Goal: Task Accomplishment & Management: Manage account settings

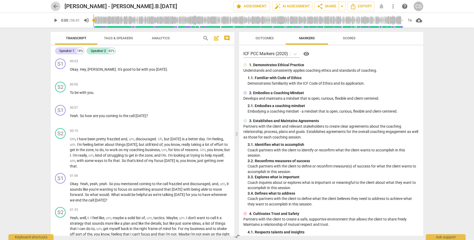
click at [55, 6] on span "arrow_back" at bounding box center [55, 6] width 6 height 6
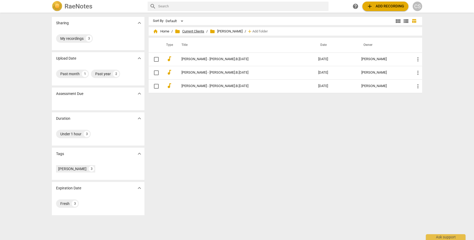
click at [187, 30] on span "folder Current Clients" at bounding box center [189, 31] width 29 height 5
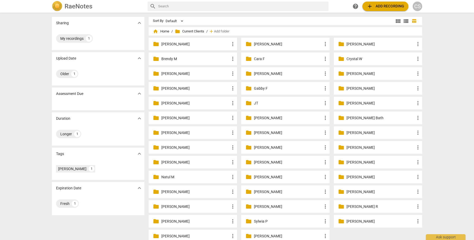
click at [352, 57] on p "Crystal W" at bounding box center [380, 59] width 68 height 6
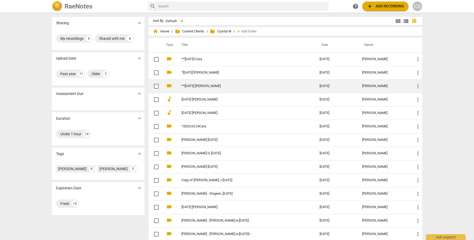
click at [243, 87] on link "**[DATE] [PERSON_NAME]" at bounding box center [240, 86] width 119 height 4
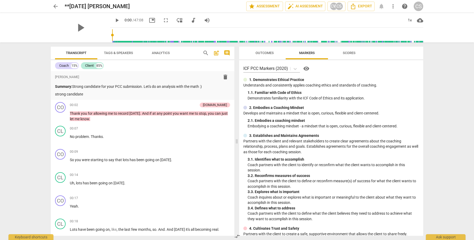
click at [393, 7] on span "more_vert" at bounding box center [393, 6] width 6 height 6
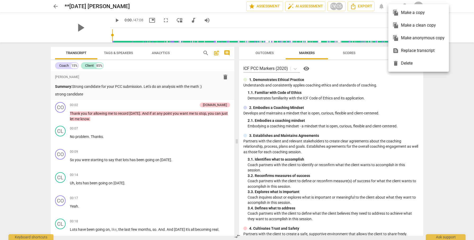
click at [404, 25] on div "file_copy Make a clean copy" at bounding box center [418, 25] width 52 height 13
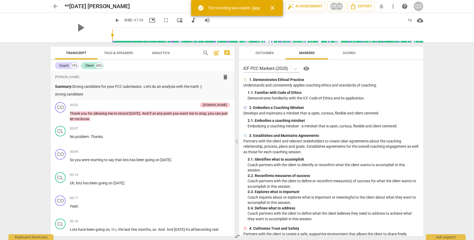
click at [256, 7] on link "View" at bounding box center [256, 8] width 8 height 4
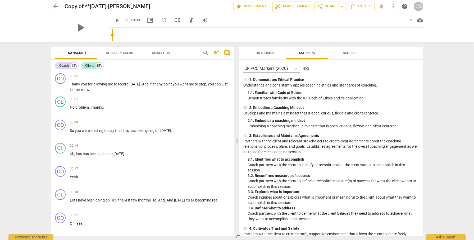
click at [304, 6] on span "auto_fix_high AI Assessment" at bounding box center [291, 6] width 35 height 6
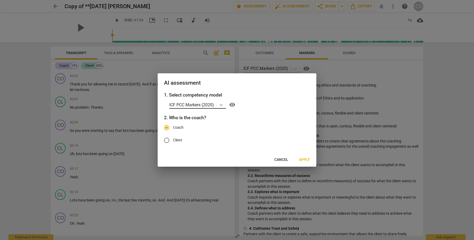
click at [224, 105] on icon at bounding box center [220, 105] width 5 height 5
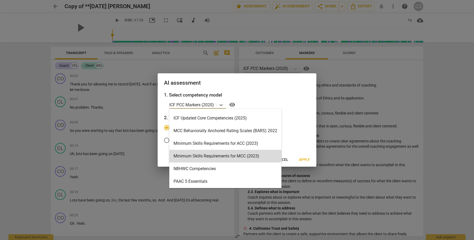
scroll to position [125, 0]
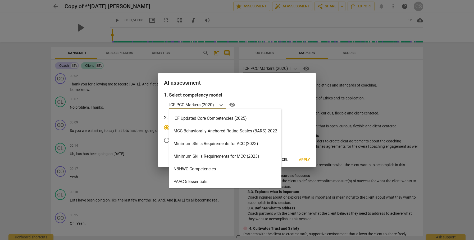
click at [205, 131] on div "MCC Behaviorally Anchored Rating Scales (BARS) 2022" at bounding box center [225, 131] width 112 height 13
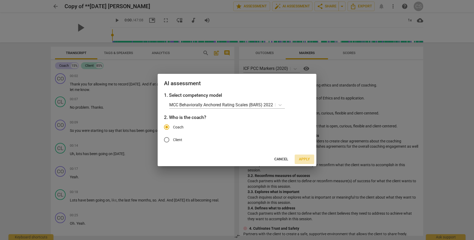
click at [304, 159] on span "Apply" at bounding box center [304, 159] width 11 height 5
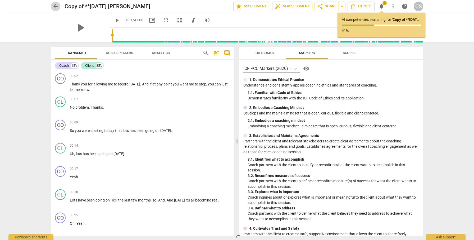
click at [56, 5] on span "arrow_back" at bounding box center [55, 6] width 6 height 6
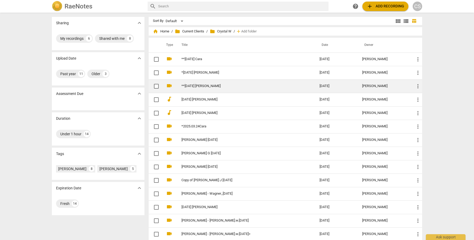
click at [210, 88] on link "**[DATE] [PERSON_NAME]" at bounding box center [240, 86] width 119 height 4
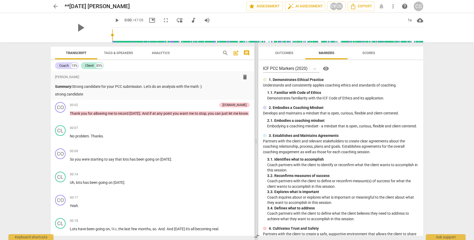
drag, startPoint x: 236, startPoint y: 141, endPoint x: 256, endPoint y: 132, distance: 21.2
click at [256, 133] on span at bounding box center [255, 142] width 3 height 198
click at [57, 5] on span "arrow_back" at bounding box center [55, 6] width 6 height 6
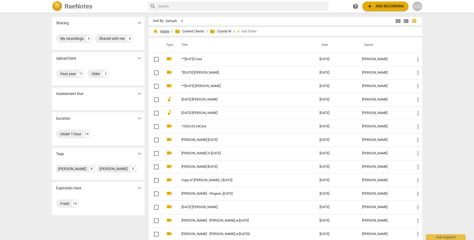
click at [164, 29] on span "home Home" at bounding box center [161, 31] width 16 height 5
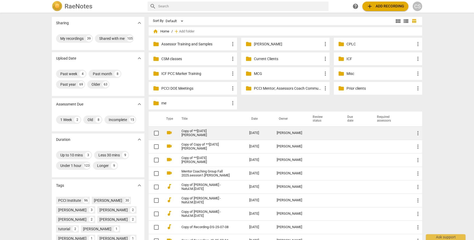
click at [350, 132] on td at bounding box center [356, 133] width 30 height 13
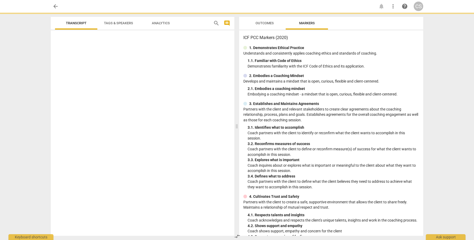
click at [350, 132] on p "Coach partners with the client to identify or reconfirm what the client wants t…" at bounding box center [332, 136] width 171 height 11
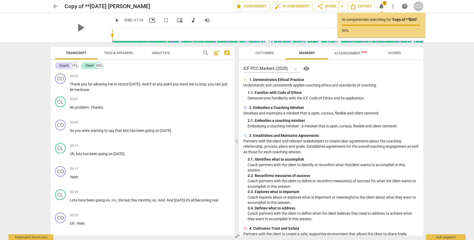
click at [355, 52] on span "AI Assessment New" at bounding box center [350, 53] width 33 height 4
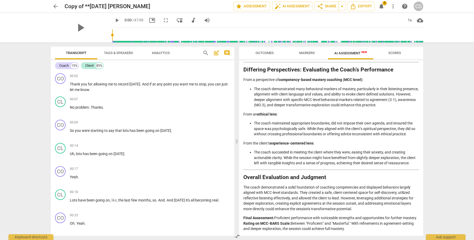
scroll to position [550, 0]
click at [55, 5] on span "arrow_back" at bounding box center [55, 6] width 6 height 6
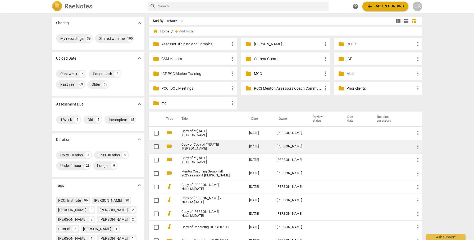
click at [315, 147] on td at bounding box center [323, 146] width 35 height 13
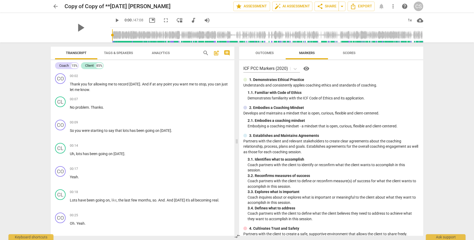
click at [55, 4] on span "arrow_back" at bounding box center [55, 6] width 6 height 6
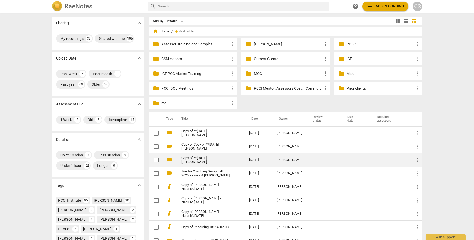
click at [253, 161] on td "[DATE]" at bounding box center [258, 160] width 27 height 13
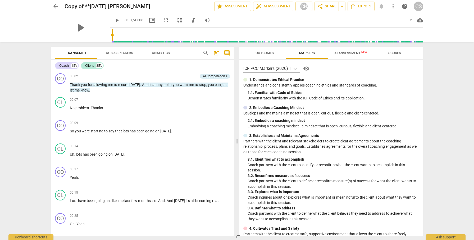
click at [350, 53] on span "AI Assessment New" at bounding box center [350, 53] width 33 height 4
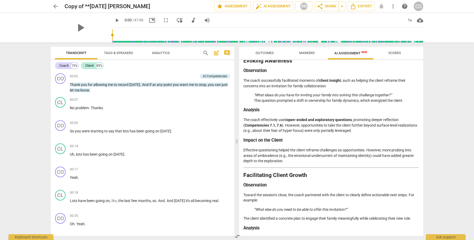
scroll to position [825, 0]
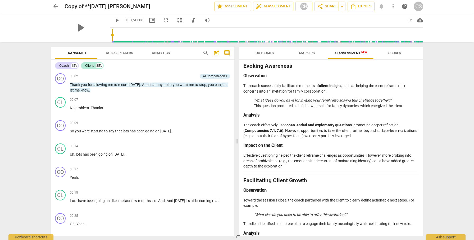
click at [305, 52] on span "Markers" at bounding box center [307, 53] width 16 height 4
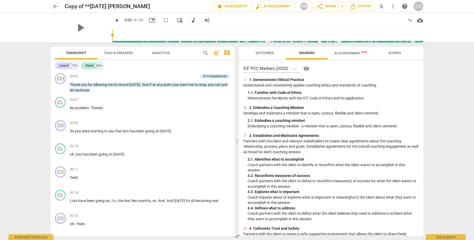
click at [267, 55] on span "Outcomes" at bounding box center [264, 53] width 31 height 7
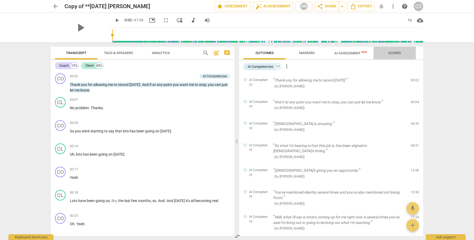
click at [391, 53] on span "Scores" at bounding box center [394, 53] width 13 height 4
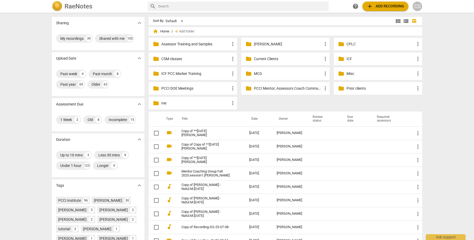
click at [262, 58] on p "Current Clients" at bounding box center [288, 59] width 68 height 6
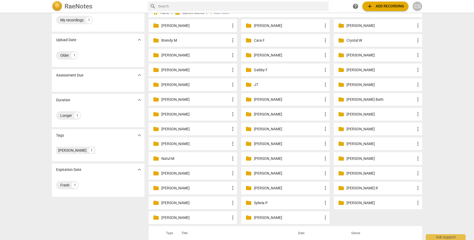
scroll to position [20, 0]
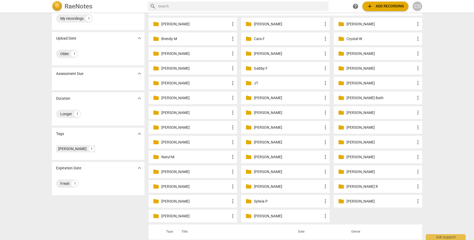
click at [181, 170] on p "[PERSON_NAME]" at bounding box center [195, 172] width 68 height 6
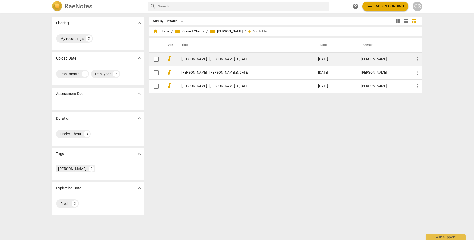
click at [223, 57] on td "[PERSON_NAME] - [PERSON_NAME].B.[DATE]" at bounding box center [244, 59] width 139 height 13
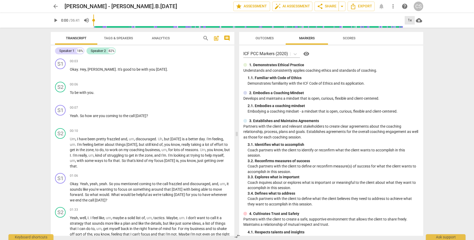
click at [410, 20] on div "1x" at bounding box center [409, 20] width 10 height 8
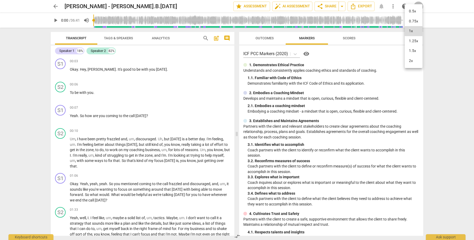
click at [410, 63] on li "2x" at bounding box center [413, 61] width 18 height 10
click at [61, 73] on span "play_arrow" at bounding box center [60, 73] width 6 height 6
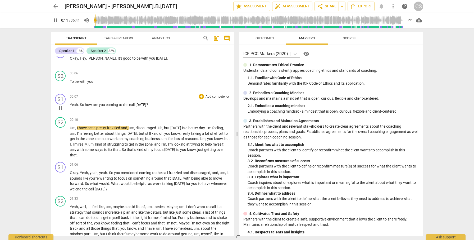
scroll to position [13, 0]
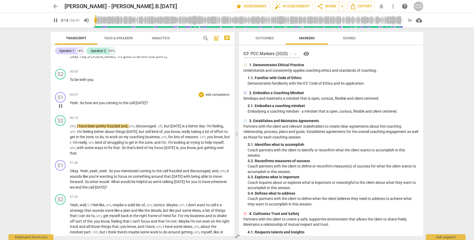
click at [61, 106] on span "pause" at bounding box center [60, 106] width 6 height 6
click at [296, 53] on icon at bounding box center [294, 54] width 5 height 5
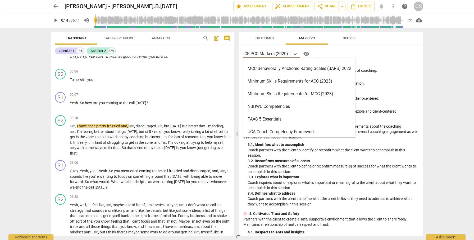
scroll to position [177, 0]
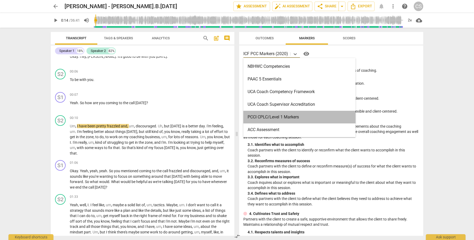
click at [265, 119] on div "PCCI CPLC/Level 1 Markers" at bounding box center [299, 117] width 112 height 13
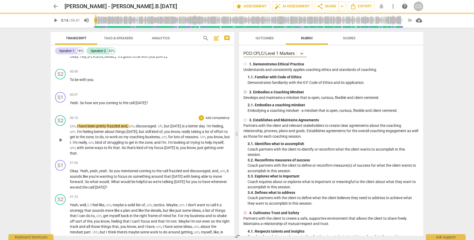
click at [59, 140] on span "play_arrow" at bounding box center [60, 140] width 6 height 6
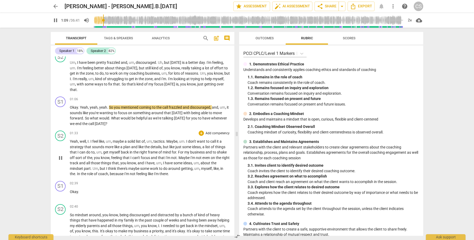
scroll to position [77, 0]
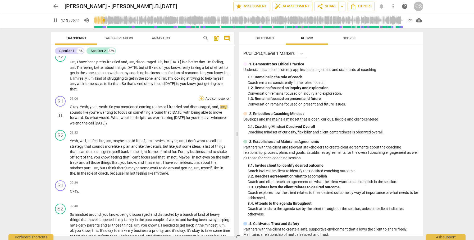
click at [200, 97] on div "+" at bounding box center [200, 98] width 5 height 5
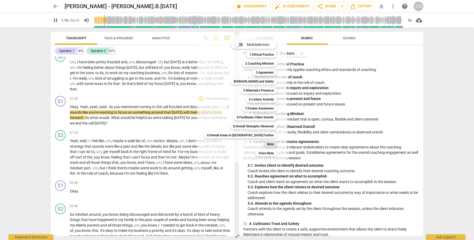
click at [267, 144] on b "Note" at bounding box center [270, 144] width 7 height 6
type input "77"
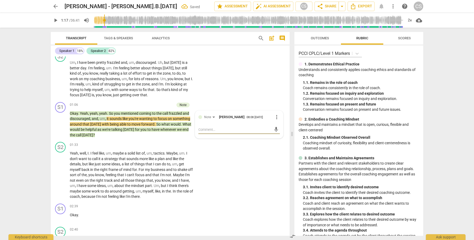
type textarea "y"
type textarea "yo"
type textarea "you"
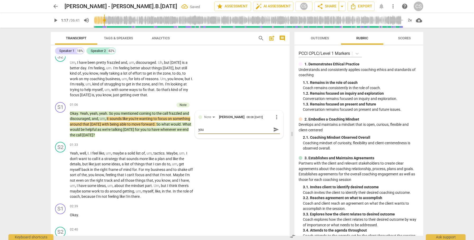
type textarea "you"
type textarea "you c"
type textarea "you ca"
type textarea "you can"
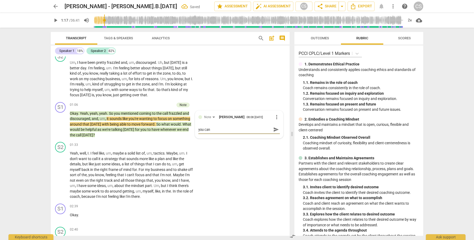
type textarea "you ca"
type textarea "you c"
type textarea "you"
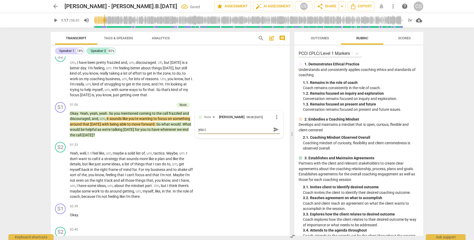
type textarea "you"
type textarea "yo"
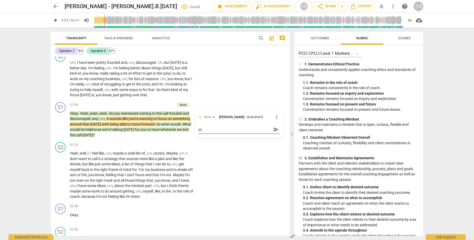
type textarea "y"
type textarea "i"
type textarea "if"
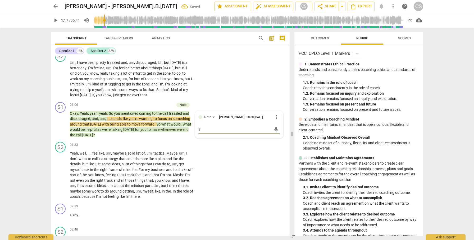
type textarea "if"
type textarea "if y"
type textarea "if yo"
type textarea "if you"
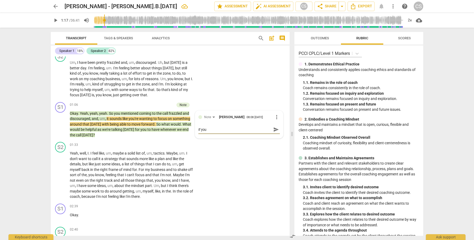
type textarea "if you"
type textarea "if you e"
type textarea "if you el"
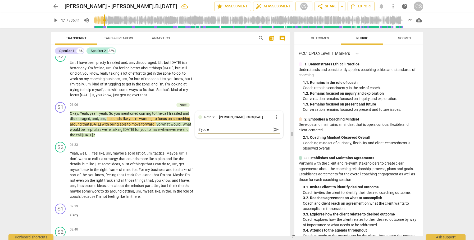
type textarea "if you el"
type textarea "if you eli"
type textarea "if you elim"
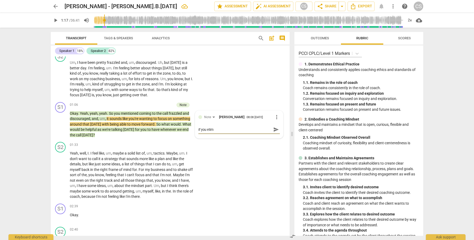
type textarea "if you elimi"
type textarea "if you elimin"
type textarea "if you elimina"
type textarea "if you eliminat"
type textarea "if you eliminate"
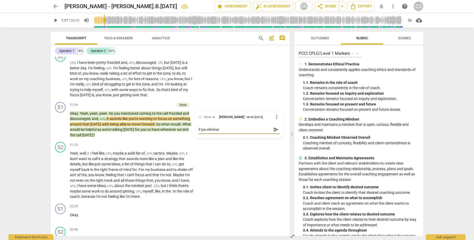
type textarea "if you eliminate"
type textarea "if you eliminate -"
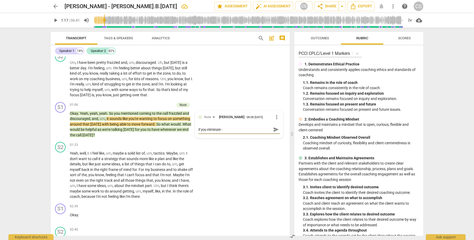
type textarea "if you eliminate -"
type textarea "if you eliminate - y"
type textarea "if you eliminate - yo"
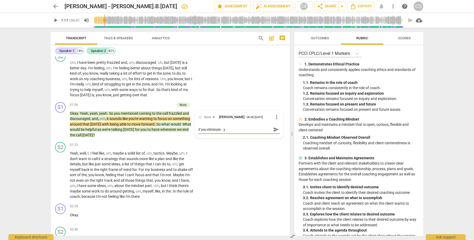
type textarea "if you eliminate - yo"
type textarea "if you eliminate - you"
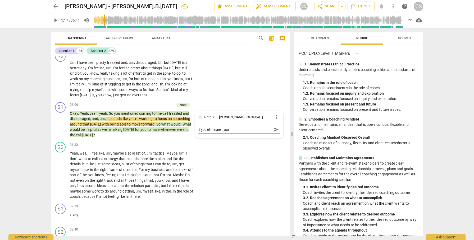
type textarea "if you eliminate - you m"
type textarea "if you eliminate - you me"
type textarea "if you eliminate - you men"
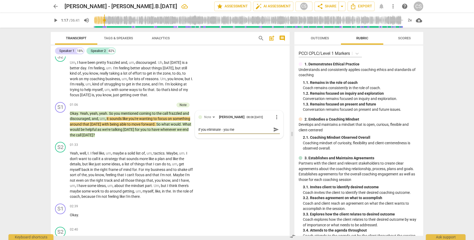
type textarea "if you eliminate - you men"
type textarea "if you eliminate - you ment"
type textarea "if you eliminate - you menti"
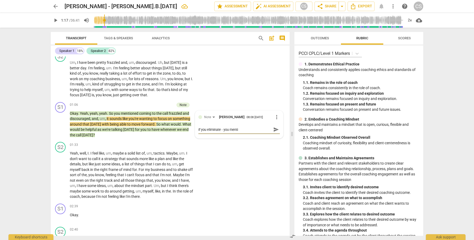
type textarea "if you eliminate - you mentio"
type textarea "if you eliminate - you mention"
type textarea "if you eliminate - you mentione"
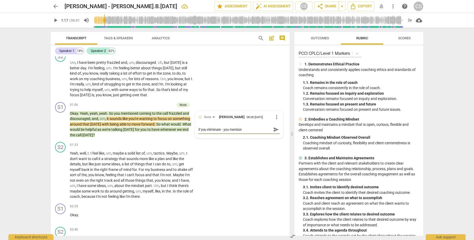
type textarea "if you eliminate - you mentione"
type textarea "if you eliminate - you mentioned"
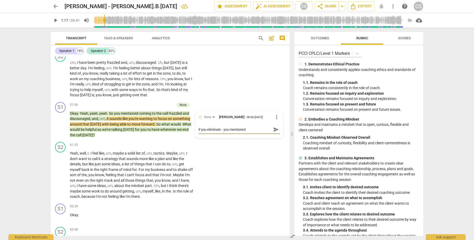
type textarea "if you eliminate - you mentioned a"
type textarea "if you eliminate - you mentioned an"
type textarea "if you eliminate - you mentioned and"
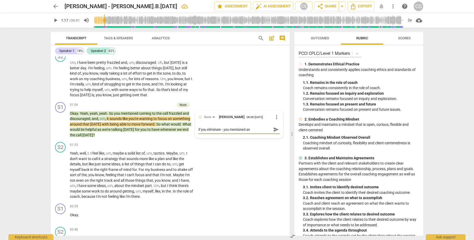
type textarea "if you eliminate - you mentioned and"
type textarea "if you eliminate - you mentioned and i"
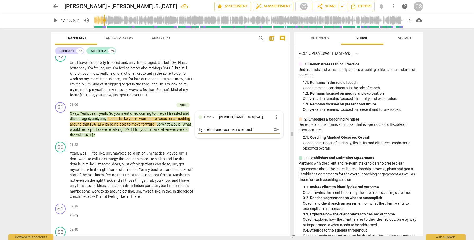
type textarea "if you eliminate - you mentioned and it"
type textarea "if you eliminate - you mentioned and it s"
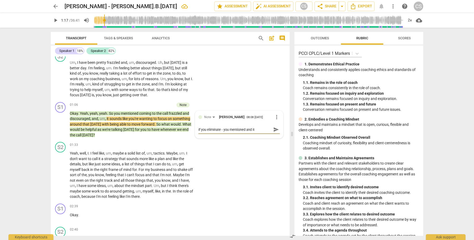
type textarea "if you eliminate - you mentioned and it s"
type textarea "if you eliminate - you mentioned and it so"
type textarea "if you eliminate - you mentioned and it sou"
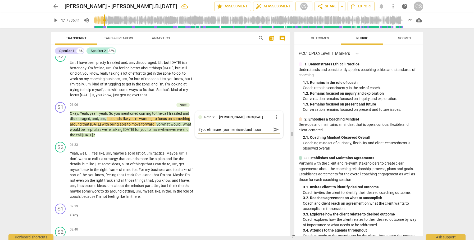
type textarea "if you eliminate - you mentioned and it soun"
type textarea "if you eliminate - you mentioned and it sound"
type textarea "if you eliminate - you mentioned and it sounds"
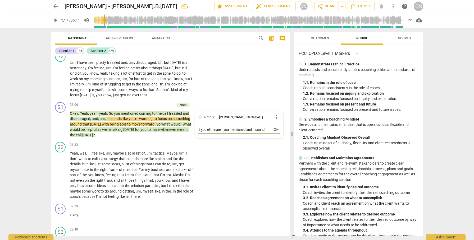
type textarea "if you eliminate - you mentioned and it sounds"
type textarea "if you eliminate - you mentioned and it sounds i"
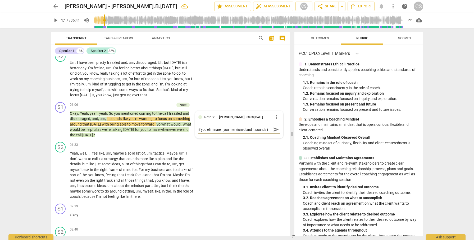
type textarea "if you eliminate - you mentioned and it sounds ik"
type textarea "if you eliminate - you mentioned and it sounds ike"
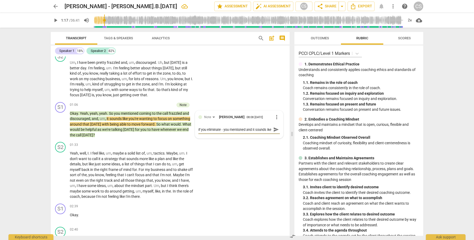
type textarea "if you eliminate - you mentioned and it sounds ik"
type textarea "if you eliminate - you mentioned and it sounds i"
type textarea "if you eliminate - you mentioned and it sounds"
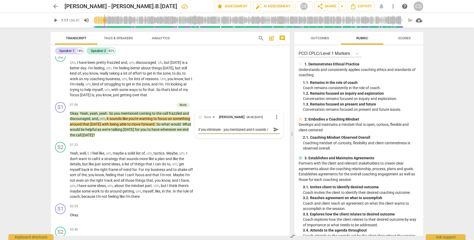
type textarea "if you eliminate - you mentioned and it sounds"
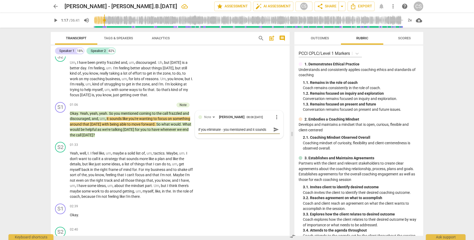
type textarea "if you eliminate - you mentioned and it sounds"
type textarea "if you eliminate - you mentioned and it sounds l"
type textarea "if you eliminate - you mentioned and it sounds li"
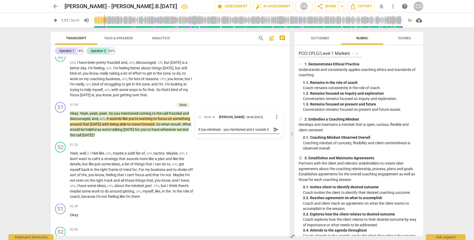
type textarea "if you eliminate - you mentioned and it sounds lik"
type textarea "if you eliminate - you mentioned and it sounds like"
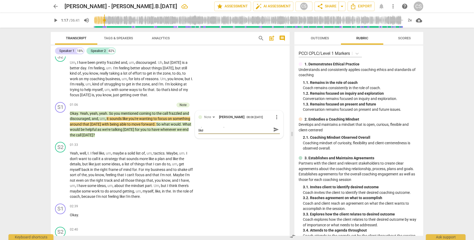
type textarea "if you eliminate - you mentioned and it sounds like"
type textarea "if you eliminate - you mentioned and it sounds like -"
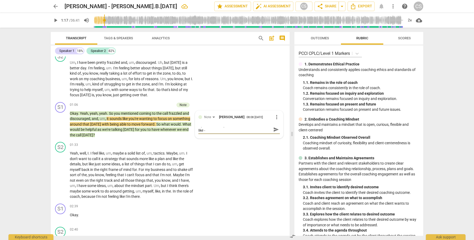
type textarea "if you eliminate - you mentioned and it sounds like -"
type textarea "if you eliminate - you mentioned and it sounds like - y"
type textarea "if you eliminate - you mentioned and it sounds like - yo"
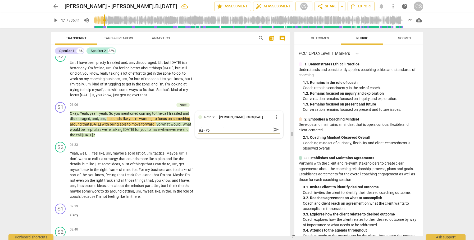
scroll to position [0, 0]
type textarea "if you eliminate - you mentioned and it sounds like - you"
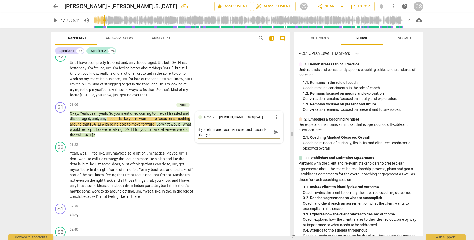
type textarea "if you eliminate - you mentioned and it sounds like - you c"
type textarea "if you eliminate - you mentioned and it sounds like - you ca"
type textarea "if you eliminate - you mentioned and it sounds like - you can"
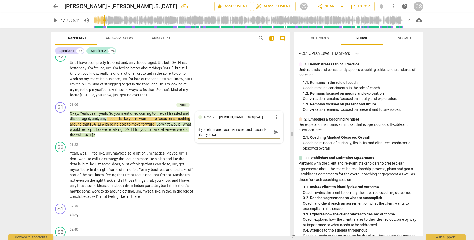
type textarea "if you eliminate - you mentioned and it sounds like - you can"
type textarea "if you eliminate - you mentioned and it sounds like - you can b"
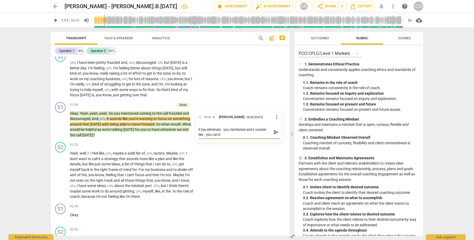
type textarea "if you eliminate - you mentioned and it sounds like - you can be"
type textarea "if you eliminate - you mentioned and it sounds like - you can be m"
type textarea "if you eliminate - you mentioned and it sounds like - you can be mo"
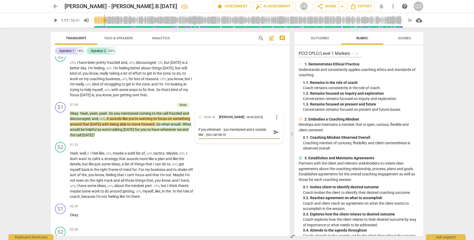
type textarea "if you eliminate - you mentioned and it sounds like - you can be mo"
type textarea "if you eliminate - you mentioned and it sounds like - you can be mor"
type textarea "if you eliminate - you mentioned and it sounds like - you can be more"
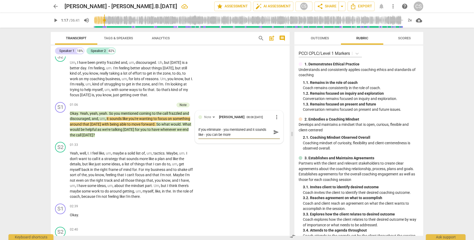
type textarea "if you eliminate - you mentioned and it sounds like - you can be more"
type textarea "if you eliminate - you mentioned and it sounds like - you can be more i"
type textarea "if you eliminate - you mentioned and it sounds like - you can be more in"
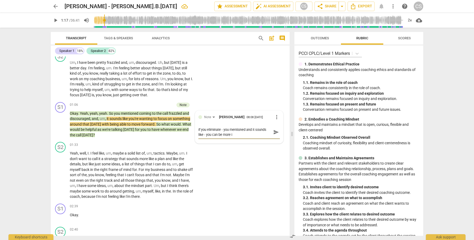
type textarea "if you eliminate - you mentioned and it sounds like - you can be more in"
type textarea "if you eliminate - you mentioned and it sounds like - you can be more in-"
type textarea "if you eliminate - you mentioned and it sounds like - you can be more in-t"
type textarea "if you eliminate - you mentioned and it sounds like - you can be more in-th"
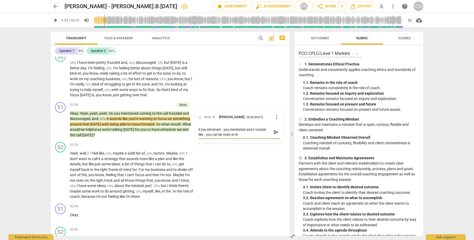
type textarea "if you eliminate - you mentioned and it sounds like - you can be more in-the"
type textarea "if you eliminate - you mentioned and it sounds like - you can be more in-the-"
type textarea "if you eliminate - you mentioned and it sounds like - you can be more in-the-m"
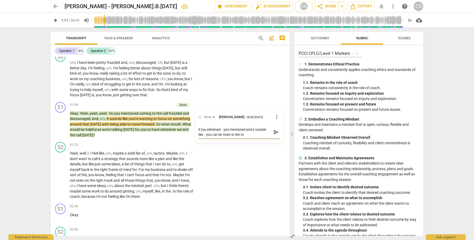
type textarea "if you eliminate - you mentioned and it sounds like - you can be more in-the-mo"
type textarea "if you eliminate - you mentioned and it sounds like - you can be more in-the-mom"
type textarea "if you eliminate - you mentioned and it sounds like - you can be more in-the-mo…"
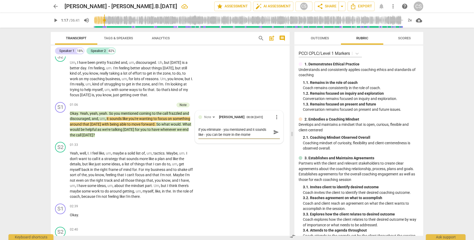
type textarea "if you eliminate - you mentioned and it sounds like - you can be more in-the-mo…"
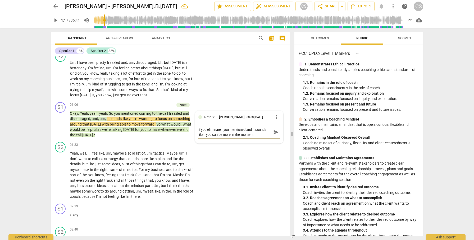
type textarea "if you eliminate - you mentioned and it sounds like - you can be more in-the-mo…"
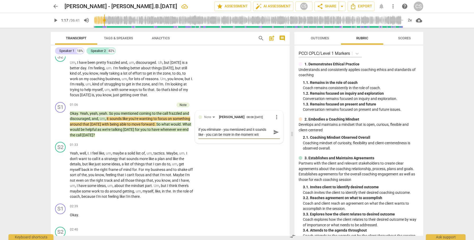
type textarea "if you eliminate - you mentioned and it sounds like - you can be more in-the-mo…"
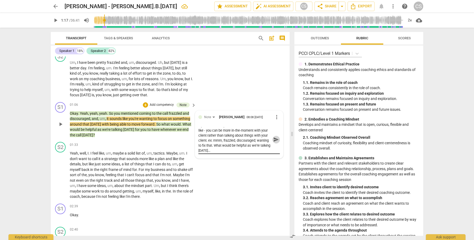
click at [274, 141] on span "send" at bounding box center [276, 140] width 6 height 6
click at [99, 114] on span "yeah" at bounding box center [103, 114] width 8 height 4
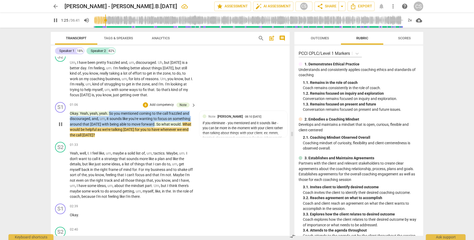
drag, startPoint x: 109, startPoint y: 112, endPoint x: 151, endPoint y: 125, distance: 44.0
click at [151, 125] on p "Okay . Yeah , yeah , yeah . So you mentioned coming to the call frazzled and di…" at bounding box center [131, 124] width 123 height 27
click at [156, 117] on div "+" at bounding box center [156, 117] width 5 height 5
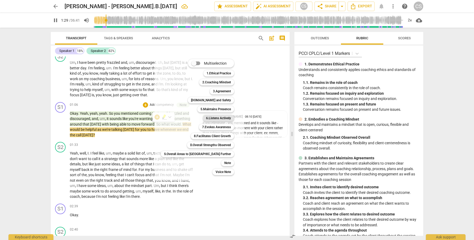
click at [206, 119] on b "6.Listens Actively" at bounding box center [218, 118] width 25 height 6
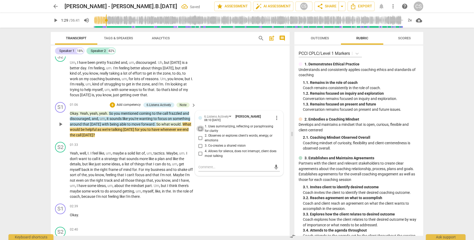
click at [200, 128] on input "1. Uses summarizing, reflecting or paraphrasing for clarity" at bounding box center [200, 129] width 8 height 6
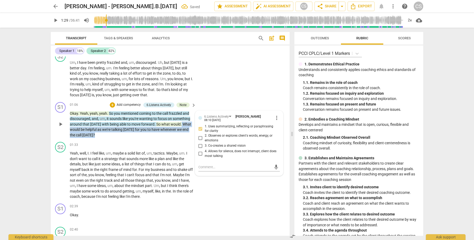
drag, startPoint x: 179, startPoint y: 122, endPoint x: 178, endPoint y: 134, distance: 12.0
click at [178, 134] on p "Okay . Yeah , yeah , yeah . So you mentioned coming to the call frazzled and di…" at bounding box center [131, 124] width 123 height 27
click at [98, 127] on div "+" at bounding box center [98, 128] width 5 height 5
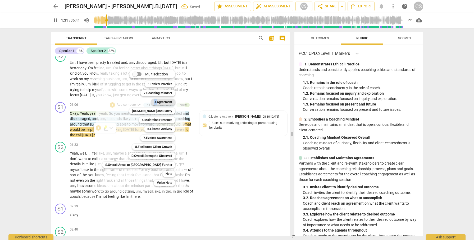
click at [149, 99] on div "3.Agreement 3" at bounding box center [166, 102] width 34 height 9
click at [154, 101] on b "3.Agreement" at bounding box center [163, 102] width 18 height 6
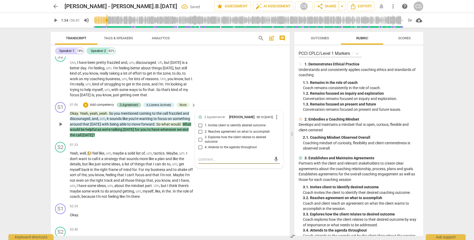
click at [199, 128] on input "1. Invites client to identify desired outcome" at bounding box center [200, 126] width 8 height 6
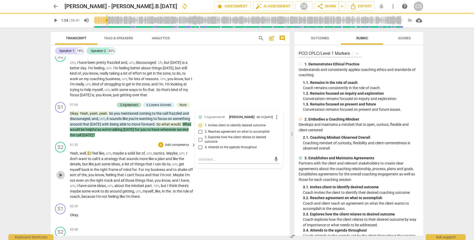
click at [57, 175] on span "play_arrow" at bounding box center [60, 175] width 6 height 6
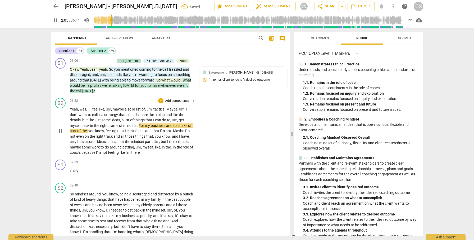
scroll to position [123, 0]
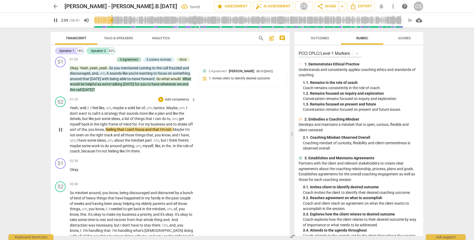
click at [61, 128] on span "pause" at bounding box center [60, 130] width 6 height 6
click at [62, 130] on span "play_arrow" at bounding box center [60, 130] width 6 height 6
drag, startPoint x: 129, startPoint y: 108, endPoint x: 168, endPoint y: 107, distance: 38.6
click at [168, 107] on p "Yeah , well , I . I feel like , um , maybe a solid list of , um , tactics . May…" at bounding box center [131, 129] width 123 height 49
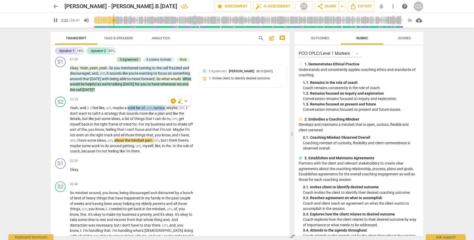
click at [181, 99] on icon "button" at bounding box center [180, 101] width 5 height 6
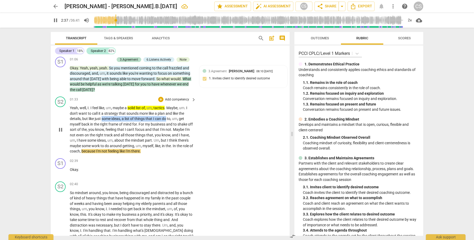
drag, startPoint x: 102, startPoint y: 119, endPoint x: 167, endPoint y: 118, distance: 65.3
click at [167, 118] on p "Yeah , well , I . I feel like , um , maybe a solid list of , um , tactics . May…" at bounding box center [131, 129] width 123 height 49
click at [181, 112] on icon "button" at bounding box center [180, 112] width 5 height 6
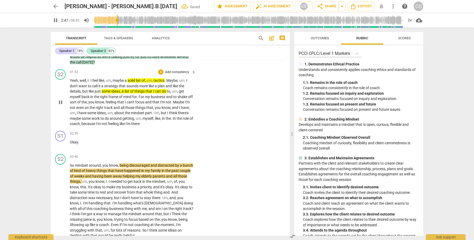
scroll to position [151, 0]
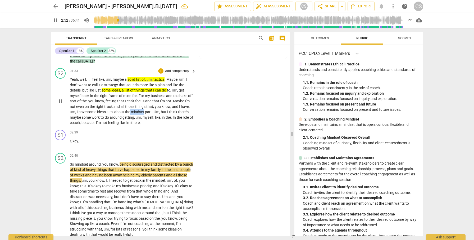
drag, startPoint x: 140, startPoint y: 112, endPoint x: 155, endPoint y: 112, distance: 14.5
click at [155, 112] on p "Yeah , well , I . I feel like , um , maybe a solid list of , um , tactics . May…" at bounding box center [131, 101] width 123 height 49
click at [167, 104] on icon "button" at bounding box center [166, 105] width 3 height 4
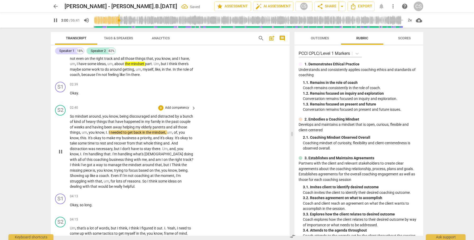
scroll to position [206, 0]
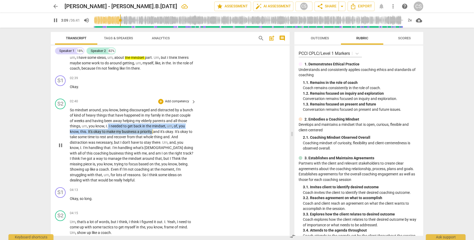
drag, startPoint x: 118, startPoint y: 127, endPoint x: 159, endPoint y: 132, distance: 41.5
click at [159, 132] on p "So mindset around , you know , being discouraged and distracted by a bunch of k…" at bounding box center [131, 146] width 123 height 76
click at [170, 126] on icon "button" at bounding box center [172, 125] width 5 height 6
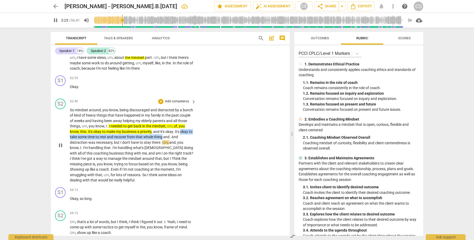
drag, startPoint x: 71, startPoint y: 138, endPoint x: 175, endPoint y: 136, distance: 104.1
click at [175, 136] on p "So mindset around , you know , being discouraged and distracted by a bunch of k…" at bounding box center [131, 146] width 123 height 76
click at [186, 130] on icon "button" at bounding box center [188, 130] width 5 height 6
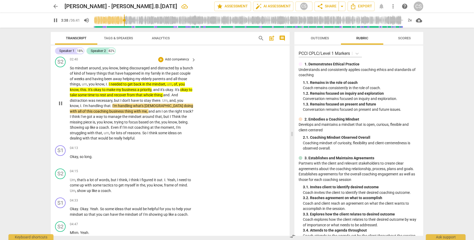
scroll to position [251, 0]
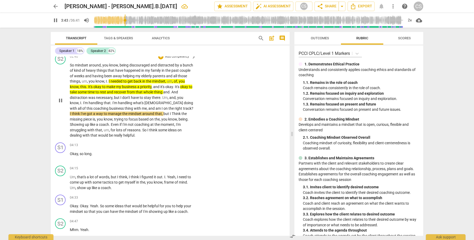
drag, startPoint x: 82, startPoint y: 103, endPoint x: 89, endPoint y: 103, distance: 6.6
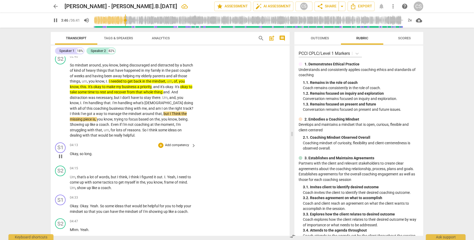
click at [139, 158] on div "04:13 + Add competency keyboard_arrow_right Okay , so long ." at bounding box center [133, 152] width 127 height 19
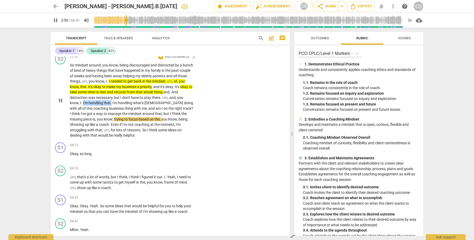
drag, startPoint x: 83, startPoint y: 102, endPoint x: 111, endPoint y: 103, distance: 28.0
click at [111, 103] on p "So mindset around , you know , being discouraged and distracted by a bunch of k…" at bounding box center [131, 101] width 123 height 76
click at [123, 97] on icon "button" at bounding box center [123, 97] width 2 height 2
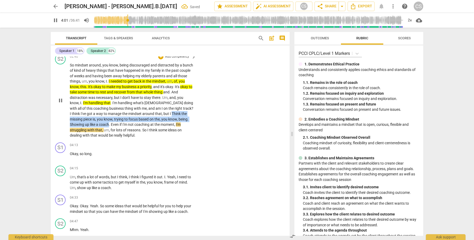
drag, startPoint x: 154, startPoint y: 114, endPoint x: 94, endPoint y: 125, distance: 60.7
click at [94, 125] on p "So mindset around , you know , being discouraged and distracted by a bunch of k…" at bounding box center [131, 101] width 123 height 76
click at [107, 118] on icon "button" at bounding box center [106, 118] width 5 height 6
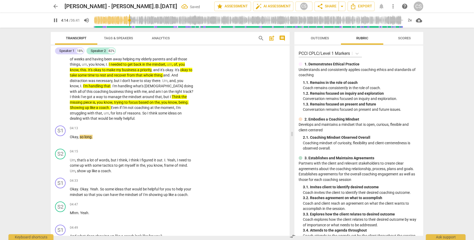
scroll to position [272, 0]
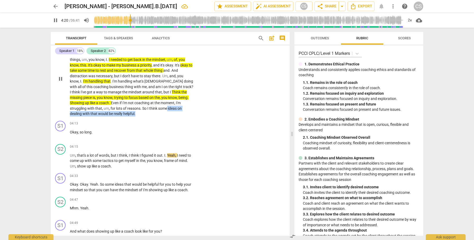
drag, startPoint x: 142, startPoint y: 108, endPoint x: 131, endPoint y: 114, distance: 12.9
click at [131, 114] on p "So mindset around , you know , being discouraged and distracted by a bunch of k…" at bounding box center [131, 79] width 123 height 76
click at [120, 108] on icon "button" at bounding box center [119, 107] width 5 height 6
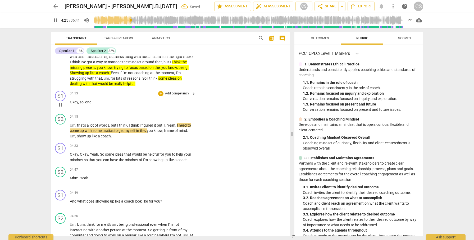
scroll to position [308, 0]
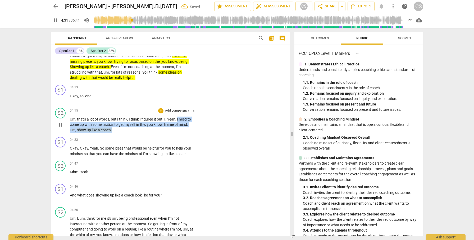
drag, startPoint x: 177, startPoint y: 119, endPoint x: 194, endPoint y: 129, distance: 19.6
click at [194, 129] on div "Um , that's a lot of words , but I think , I think I figured it out . I . Yeah …" at bounding box center [133, 125] width 127 height 16
click at [124, 123] on icon "button" at bounding box center [124, 123] width 3 height 4
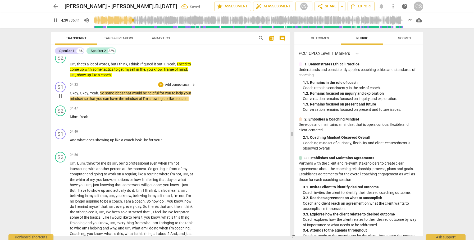
scroll to position [364, 0]
click at [161, 84] on div "+" at bounding box center [160, 84] width 5 height 5
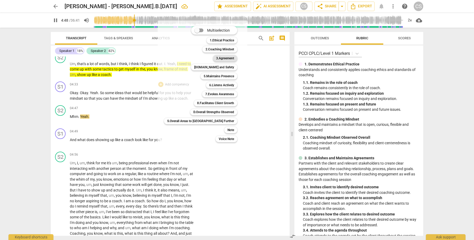
click at [216, 59] on b "3.Agreement" at bounding box center [225, 58] width 18 height 6
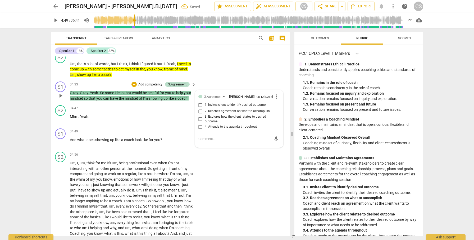
click at [200, 115] on input "2. Reaches agreement on what to accomplish" at bounding box center [200, 111] width 8 height 6
click at [62, 141] on span "play_arrow" at bounding box center [60, 143] width 6 height 6
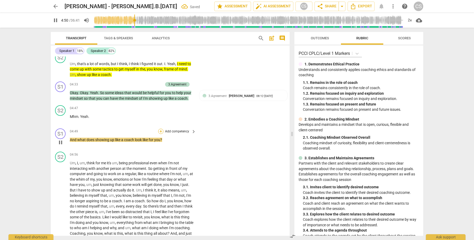
click at [161, 131] on div "+" at bounding box center [160, 131] width 5 height 5
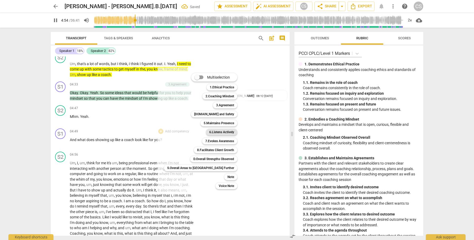
click at [209, 131] on b "6.Listens Actively" at bounding box center [221, 132] width 25 height 6
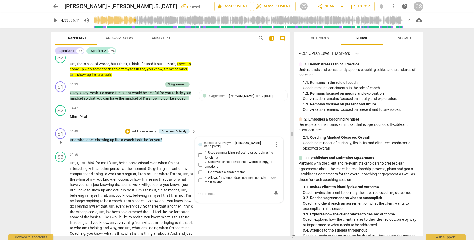
click at [197, 166] on input "2. Observes or explores client's words, energy, or emotions" at bounding box center [200, 165] width 8 height 6
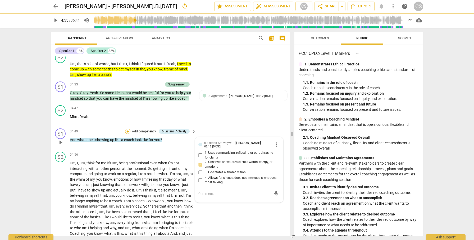
click at [128, 130] on div "+" at bounding box center [127, 131] width 5 height 5
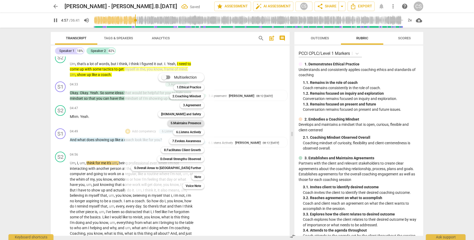
click at [170, 122] on b "5.Maintains Presence" at bounding box center [185, 123] width 30 height 6
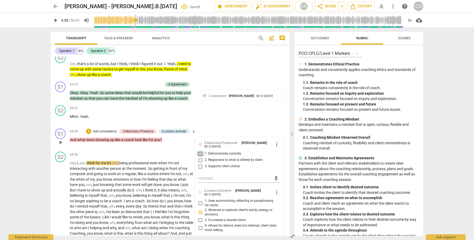
click at [199, 154] on input "1. Demonstrates curiosity" at bounding box center [200, 154] width 8 height 6
click at [87, 132] on div "+" at bounding box center [88, 131] width 5 height 5
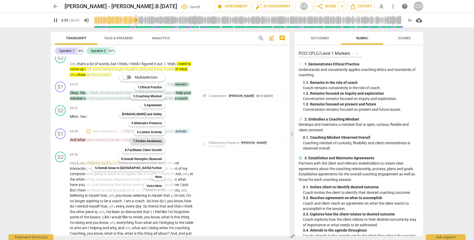
click at [142, 144] on b "7.Evokes Awareness" at bounding box center [147, 141] width 29 height 6
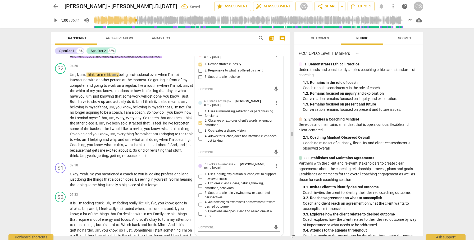
scroll to position [456, 0]
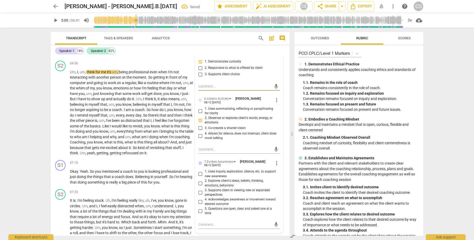
click at [200, 183] on input "2. Explores client's ideas, beliefs, thinking, emotions, behaviors" at bounding box center [200, 183] width 8 height 6
click at [60, 113] on span "play_arrow" at bounding box center [60, 113] width 6 height 6
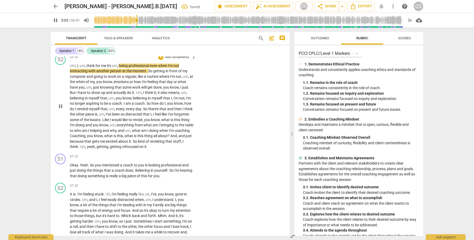
scroll to position [463, 0]
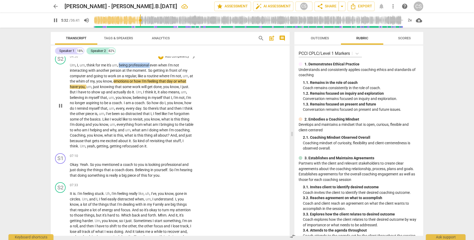
drag, startPoint x: 120, startPoint y: 65, endPoint x: 151, endPoint y: 64, distance: 31.5
click at [151, 64] on p "Um , I , um , think for me it's um , being professional even when I'm not inter…" at bounding box center [131, 106] width 123 height 87
click at [161, 60] on icon "button" at bounding box center [162, 60] width 2 height 2
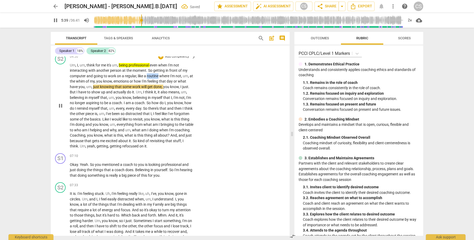
drag, startPoint x: 147, startPoint y: 76, endPoint x: 158, endPoint y: 77, distance: 11.2
click at [158, 77] on span "routine" at bounding box center [153, 76] width 12 height 4
click at [170, 70] on icon "button" at bounding box center [171, 69] width 5 height 6
drag, startPoint x: 69, startPoint y: 97, endPoint x: 81, endPoint y: 98, distance: 11.4
click at [81, 98] on div "S2 play_arrow pause 04:56 + Add competency keyboard_arrow_right Um , I , um , t…" at bounding box center [170, 102] width 239 height 100
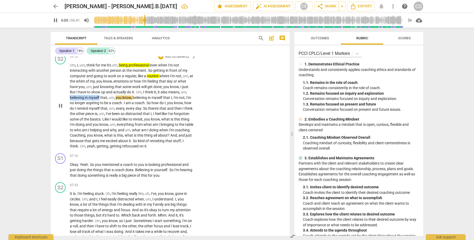
drag, startPoint x: 70, startPoint y: 98, endPoint x: 100, endPoint y: 98, distance: 29.6
click at [100, 98] on p "Um , I , um , think for me it's um , being professional even when I'm not inter…" at bounding box center [131, 106] width 123 height 87
click at [112, 91] on icon "button" at bounding box center [113, 90] width 3 height 4
drag, startPoint x: 70, startPoint y: 103, endPoint x: 153, endPoint y: 102, distance: 82.7
click at [153, 102] on p "Um , I , um , think for me it's um , being professional even when I'm not inter…" at bounding box center [131, 106] width 123 height 87
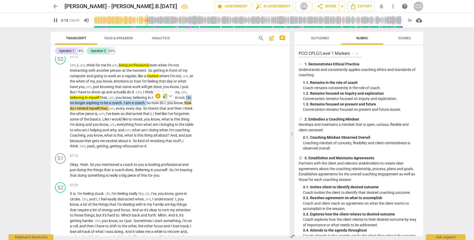
click at [163, 96] on icon "button" at bounding box center [165, 96] width 5 height 6
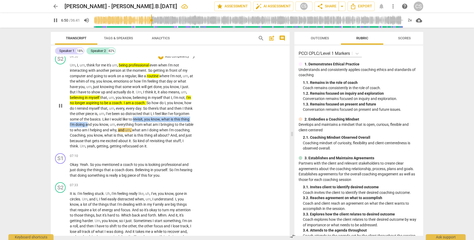
drag, startPoint x: 151, startPoint y: 119, endPoint x: 103, endPoint y: 126, distance: 47.7
click at [103, 126] on p "Um , I , um , think for me it's um , being professional even when I'm not inter…" at bounding box center [131, 106] width 123 height 87
click at [120, 118] on icon "button" at bounding box center [120, 117] width 3 height 4
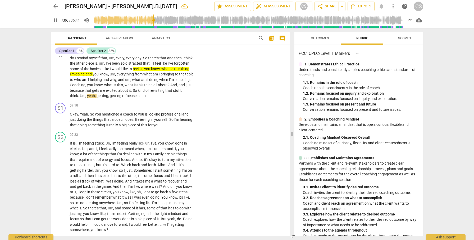
scroll to position [515, 0]
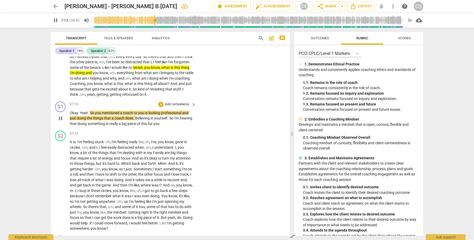
click at [90, 113] on span "So" at bounding box center [92, 113] width 5 height 4
drag, startPoint x: 90, startPoint y: 113, endPoint x: 119, endPoint y: 113, distance: 28.8
click at [119, 113] on p "Okay . Yeah . So you mentioned a coach to you is looking professional and just …" at bounding box center [131, 118] width 123 height 16
click at [131, 106] on icon "button" at bounding box center [131, 107] width 2 height 2
click at [159, 105] on div "+" at bounding box center [160, 104] width 5 height 5
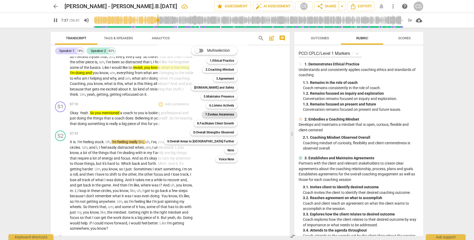
click at [205, 115] on b "7.Evokes Awareness" at bounding box center [219, 115] width 29 height 6
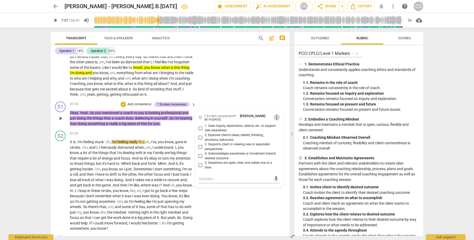
click at [274, 117] on span "more_vert" at bounding box center [276, 117] width 6 height 6
click at [276, 127] on li "Delete" at bounding box center [280, 128] width 18 height 10
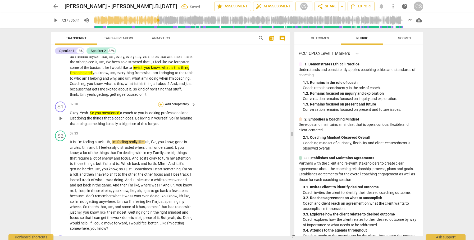
click at [160, 103] on div "+" at bounding box center [160, 104] width 5 height 5
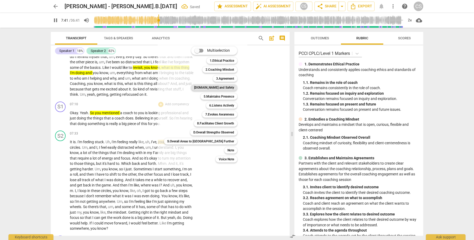
click at [215, 87] on b "4.Trust and Safety" at bounding box center [214, 88] width 40 height 6
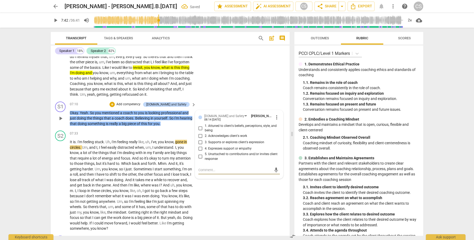
click at [200, 157] on input "5. Unattached to contributions and/or invites client response" at bounding box center [200, 157] width 8 height 6
click at [210, 169] on textarea at bounding box center [234, 170] width 73 height 5
click at [272, 168] on span "send" at bounding box center [276, 170] width 8 height 6
click at [59, 186] on span "play_arrow" at bounding box center [60, 186] width 6 height 6
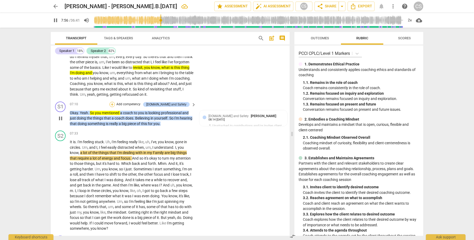
click at [115, 104] on div "+" at bounding box center [111, 104] width 5 height 5
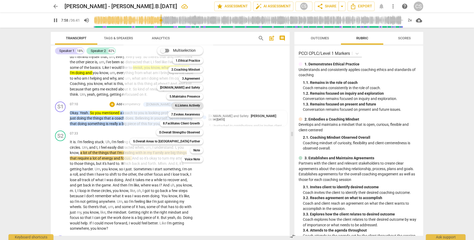
click at [175, 106] on b "6.Listens Actively" at bounding box center [187, 106] width 25 height 6
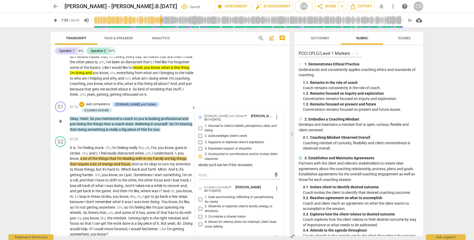
click at [200, 200] on input "1. Uses summarizing, reflecting or paraphrasing for clarity" at bounding box center [200, 200] width 8 height 6
click at [61, 188] on span "play_arrow" at bounding box center [60, 191] width 6 height 6
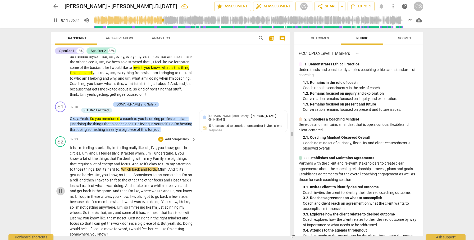
click at [61, 188] on span "pause" at bounding box center [60, 191] width 6 height 6
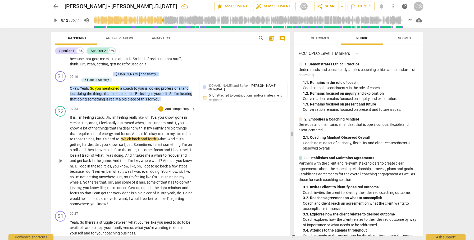
scroll to position [549, 0]
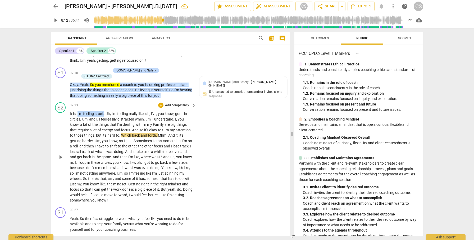
drag, startPoint x: 78, startPoint y: 108, endPoint x: 104, endPoint y: 108, distance: 26.2
click at [104, 111] on p "It is . I'm feeling stuck . Uh , I'm feeling really like , uh , I've , you know…" at bounding box center [131, 157] width 123 height 92
click at [115, 102] on icon "button" at bounding box center [115, 102] width 2 height 2
click at [105, 117] on span "feel" at bounding box center [104, 119] width 7 height 4
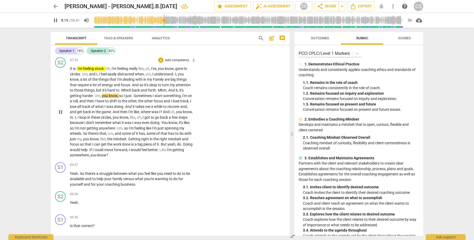
scroll to position [595, 0]
drag, startPoint x: 97, startPoint y: 122, endPoint x: 138, endPoint y: 122, distance: 41.0
click at [138, 122] on p "It is . I'm feeling stuck . Uh , I'm feeling really like , uh , I've , you know…" at bounding box center [131, 112] width 123 height 92
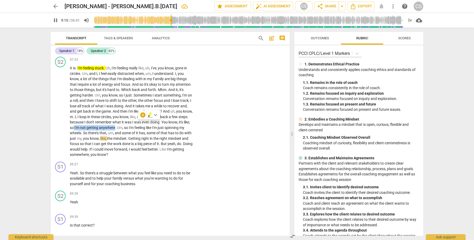
click at [149, 117] on icon "button" at bounding box center [149, 116] width 2 height 2
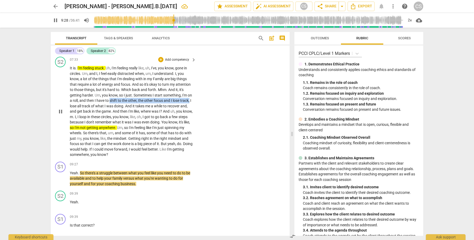
drag, startPoint x: 114, startPoint y: 95, endPoint x: 79, endPoint y: 101, distance: 35.9
click at [79, 101] on p "It is . I'm feeling stuck . Uh , I'm feeling really like , uh , I've , you know…" at bounding box center [131, 112] width 123 height 92
click at [89, 95] on icon "button" at bounding box center [91, 93] width 5 height 6
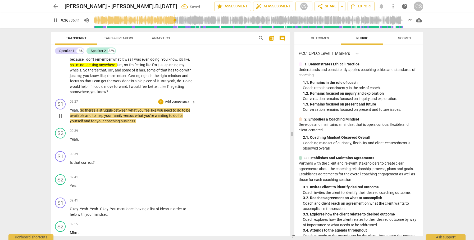
scroll to position [660, 0]
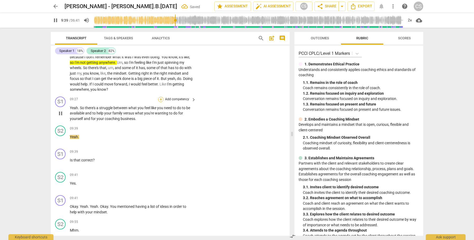
click at [159, 97] on div "+" at bounding box center [160, 99] width 5 height 5
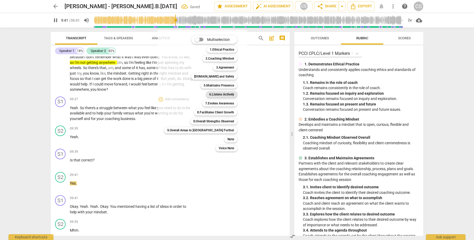
click at [209, 95] on b "6.Listens Actively" at bounding box center [221, 94] width 25 height 6
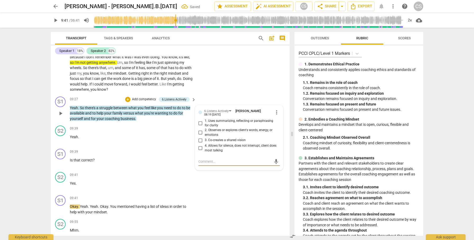
click at [200, 120] on input "1. Uses summarizing, reflecting or paraphrasing for clarity" at bounding box center [200, 123] width 8 height 6
click at [160, 149] on div "+" at bounding box center [160, 151] width 5 height 5
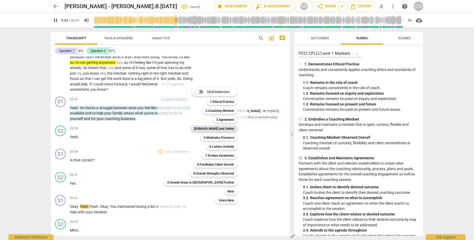
click at [198, 128] on b "4.Trust and Safety" at bounding box center [214, 129] width 40 height 6
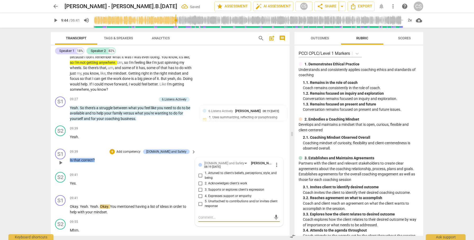
click at [200, 201] on input "5. Unattached to contributions and/or invites client response" at bounding box center [200, 204] width 8 height 6
click at [199, 173] on input "1. Attuned to client's beliefs, perceptions, style, and being" at bounding box center [200, 176] width 8 height 6
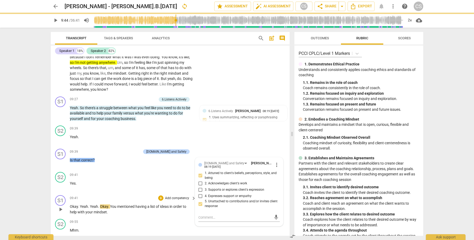
click at [62, 207] on span "play_arrow" at bounding box center [60, 210] width 6 height 6
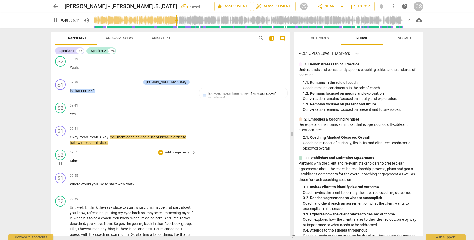
scroll to position [732, 0]
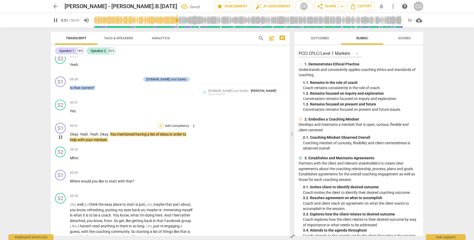
click at [160, 123] on div "+" at bounding box center [160, 125] width 5 height 5
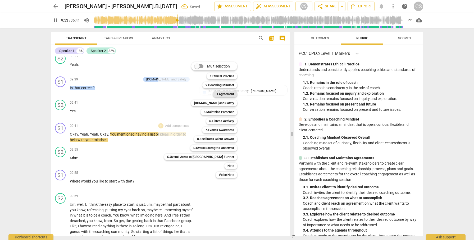
click at [216, 96] on b "3.Agreement" at bounding box center [225, 94] width 18 height 6
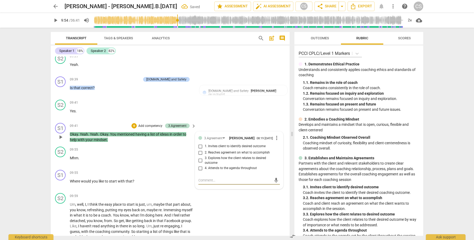
click at [199, 165] on input "4. Attends to the agenda throughout" at bounding box center [200, 168] width 8 height 6
click at [159, 170] on div "+" at bounding box center [160, 172] width 5 height 5
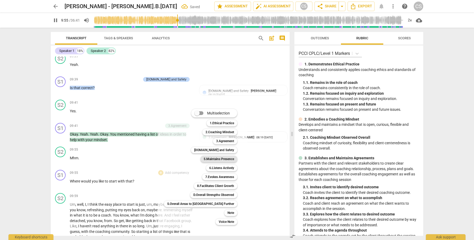
click at [203, 158] on b "5.Maintains Presence" at bounding box center [218, 159] width 30 height 6
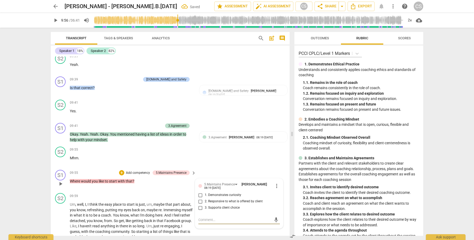
click at [199, 205] on input "3. Supports client choice" at bounding box center [200, 208] width 8 height 6
click at [60, 218] on span "play_arrow" at bounding box center [60, 221] width 6 height 6
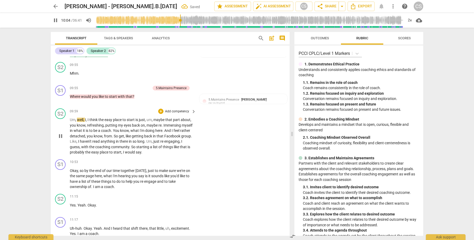
scroll to position [818, 0]
click at [57, 6] on span "arrow_back" at bounding box center [55, 6] width 6 height 6
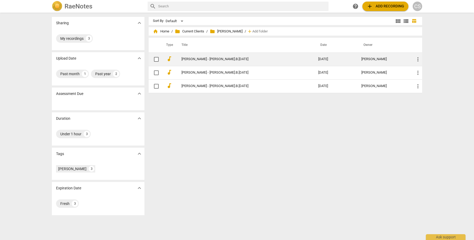
click at [195, 61] on link "[PERSON_NAME] - [PERSON_NAME].B.[DATE]" at bounding box center [240, 59] width 118 height 4
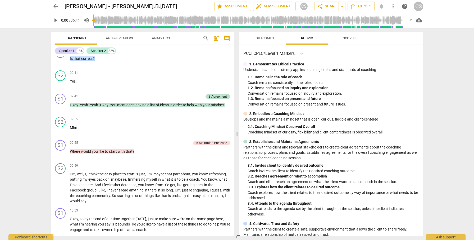
scroll to position [672, 0]
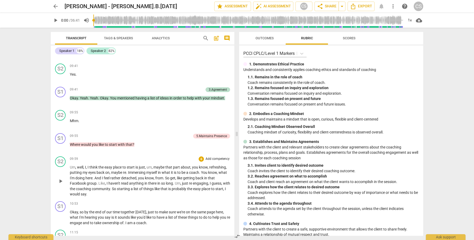
click at [160, 166] on span "maybe" at bounding box center [159, 167] width 12 height 4
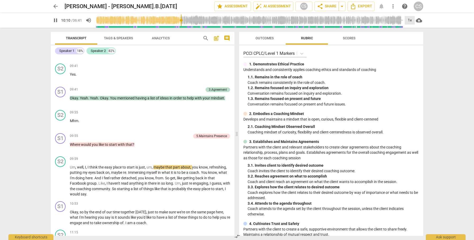
click at [408, 20] on div "1x" at bounding box center [409, 20] width 10 height 8
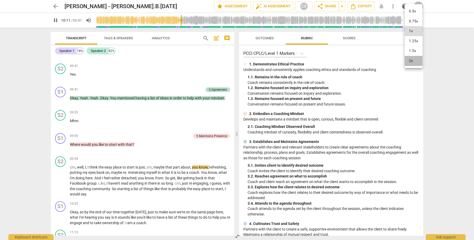
click at [409, 59] on li "2x" at bounding box center [413, 61] width 18 height 10
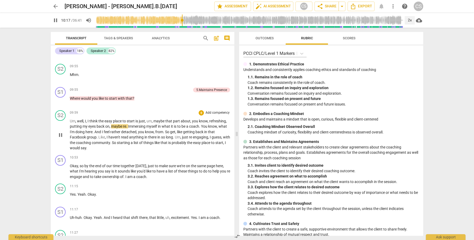
scroll to position [719, 0]
drag, startPoint x: 70, startPoint y: 127, endPoint x: 110, endPoint y: 127, distance: 39.9
click at [110, 127] on p "Um , well , I , I think the easy place to start is just , um , maybe that part …" at bounding box center [150, 134] width 160 height 33
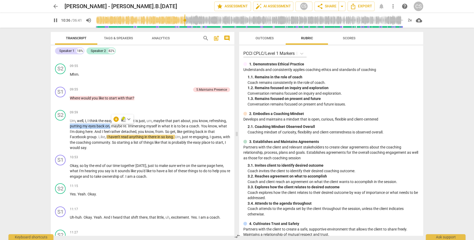
click at [124, 117] on icon "button" at bounding box center [123, 119] width 3 height 4
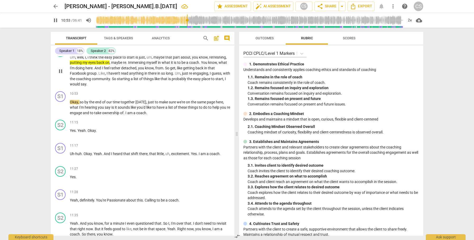
scroll to position [782, 0]
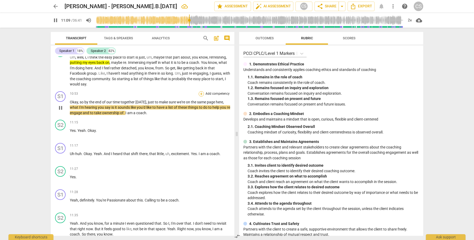
click at [200, 94] on div "+" at bounding box center [200, 93] width 5 height 5
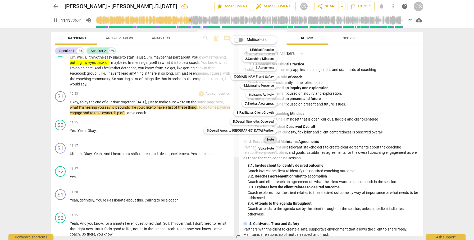
click at [267, 141] on b "Note" at bounding box center [270, 140] width 7 height 6
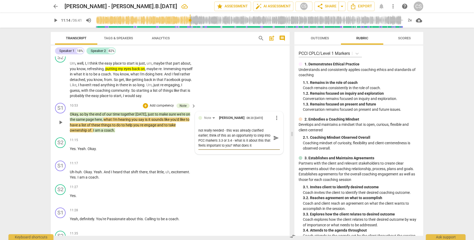
scroll to position [0, 0]
click at [200, 141] on textarea "not really needed - this was already clarified earlier; think of this as an opp…" at bounding box center [234, 138] width 73 height 20
click at [210, 141] on textarea "not really needed - this was already clarified earlier; think of this as an opp…" at bounding box center [234, 138] width 73 height 20
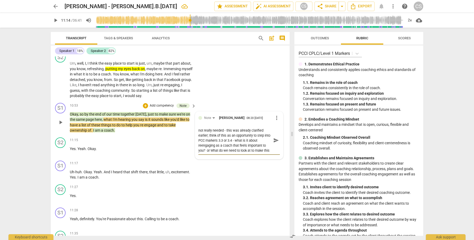
scroll to position [4, 0]
click at [204, 146] on textarea "not really needed - this was already clarified earlier; think of this as an opp…" at bounding box center [234, 140] width 73 height 25
click at [205, 151] on textarea "not really needed - this was already clarified earlier; think of this as an opp…" at bounding box center [234, 143] width 73 height 30
click at [221, 146] on textarea "not really needed - this was already clarified earlier; think of this as an opp…" at bounding box center [234, 143] width 73 height 30
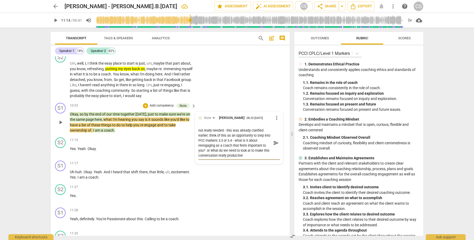
click at [224, 146] on textarea "not really needed - this was already clarified earlier; think of this as an opp…" at bounding box center [234, 143] width 73 height 30
click at [222, 152] on textarea "not really needed - this was already clarified earlier; think of this as an opp…" at bounding box center [234, 143] width 73 height 30
click at [276, 140] on span "send" at bounding box center [276, 143] width 6 height 6
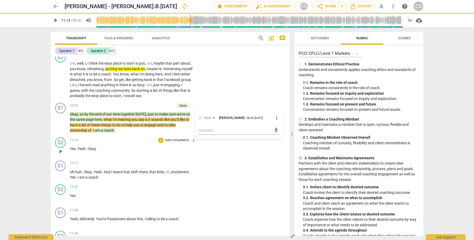
scroll to position [0, 0]
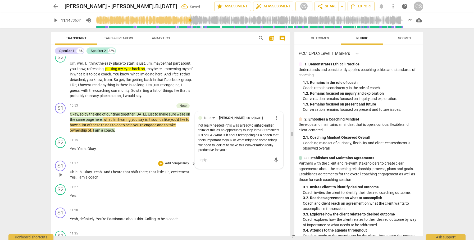
click at [59, 172] on span "play_arrow" at bounding box center [60, 175] width 6 height 6
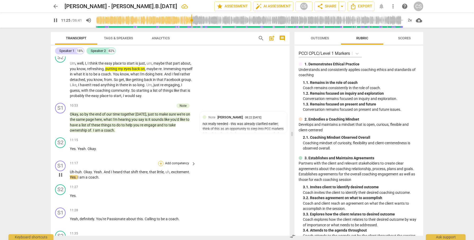
click at [161, 161] on div "+" at bounding box center [160, 163] width 5 height 5
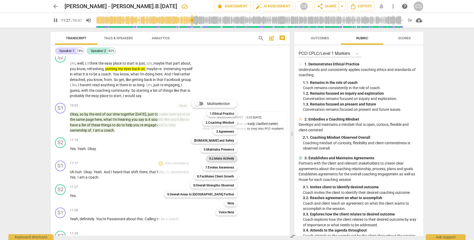
click at [209, 157] on b "6.Listens Actively" at bounding box center [221, 159] width 25 height 6
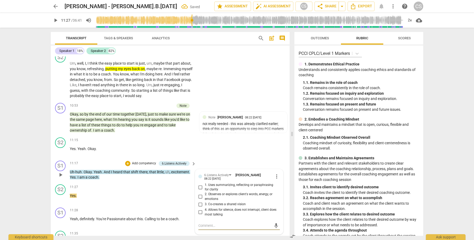
click at [200, 194] on input "2. Observes or explores client's words, energy, or emotions" at bounding box center [200, 197] width 8 height 6
click at [61, 219] on span "play_arrow" at bounding box center [60, 222] width 6 height 6
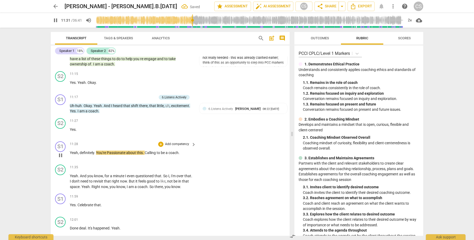
scroll to position [945, 0]
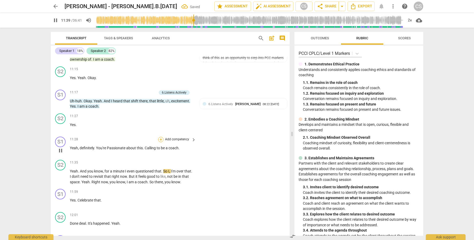
click at [160, 137] on div "+" at bounding box center [160, 139] width 5 height 5
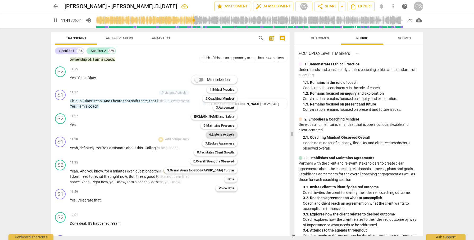
click at [209, 133] on b "6.Listens Actively" at bounding box center [221, 135] width 25 height 6
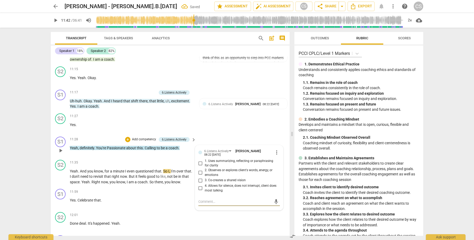
click at [236, 200] on textarea at bounding box center [234, 202] width 73 height 5
click at [274, 202] on span "send" at bounding box center [276, 205] width 6 height 6
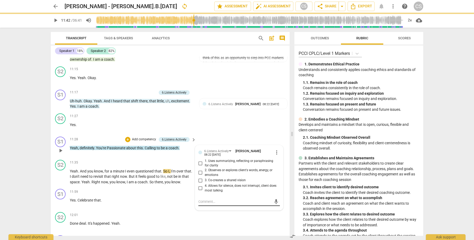
scroll to position [0, 0]
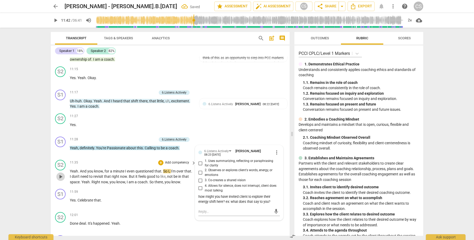
click at [60, 174] on span "play_arrow" at bounding box center [60, 177] width 6 height 6
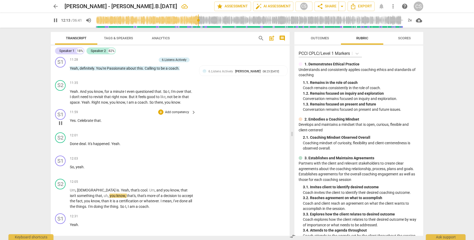
scroll to position [1016, 0]
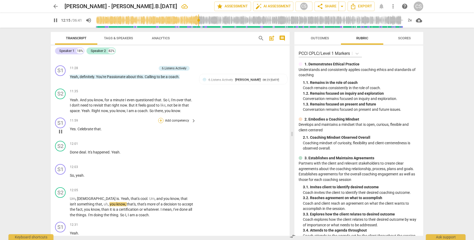
click at [160, 118] on div "+" at bounding box center [160, 120] width 5 height 5
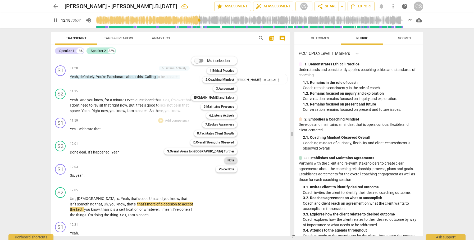
click at [227, 160] on b "Note" at bounding box center [230, 160] width 7 height 6
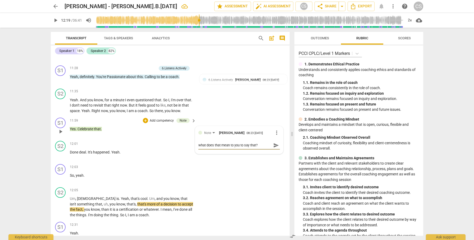
click at [273, 143] on span "send" at bounding box center [276, 146] width 6 height 6
click at [62, 204] on span "play_arrow" at bounding box center [60, 207] width 6 height 6
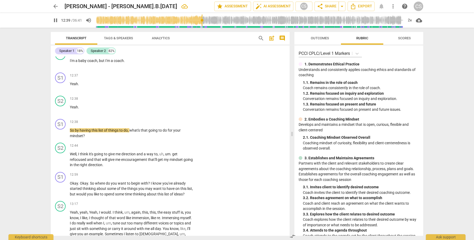
scroll to position [1218, 0]
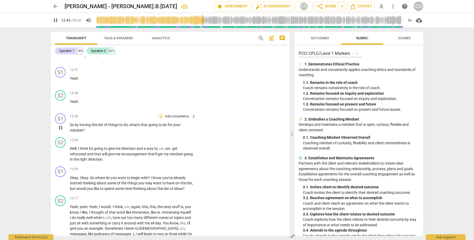
click at [160, 114] on div "+" at bounding box center [160, 116] width 5 height 5
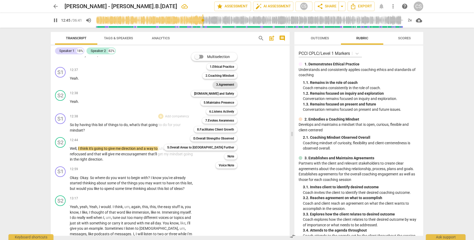
click at [216, 84] on b "3.Agreement" at bounding box center [225, 85] width 18 height 6
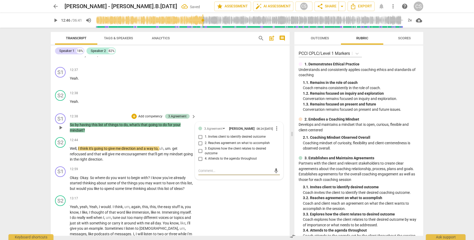
click at [200, 156] on input "4. Attends to the agenda throughout" at bounding box center [200, 159] width 8 height 6
click at [211, 169] on textarea at bounding box center [234, 171] width 73 height 5
click at [276, 168] on span "send" at bounding box center [276, 171] width 6 height 6
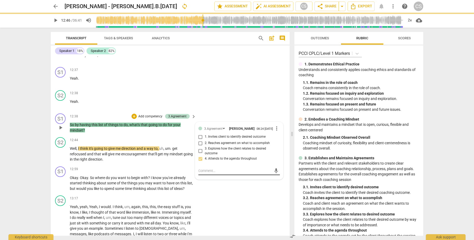
scroll to position [0, 0]
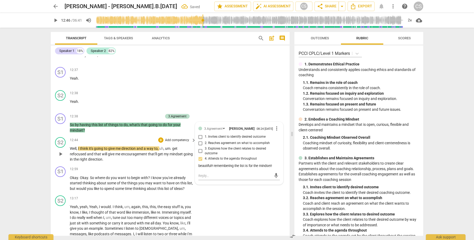
click at [61, 151] on span "play_arrow" at bounding box center [60, 154] width 6 height 6
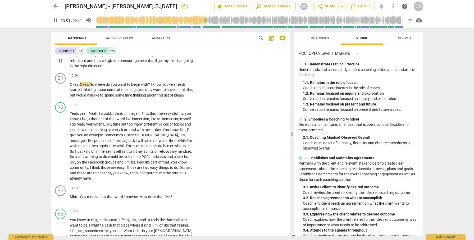
scroll to position [1312, 0]
click at [160, 73] on div "+" at bounding box center [160, 75] width 5 height 5
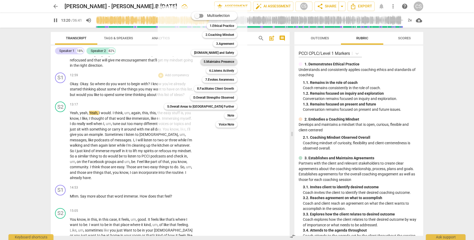
click at [203, 61] on b "5.Maintains Presence" at bounding box center [218, 62] width 30 height 6
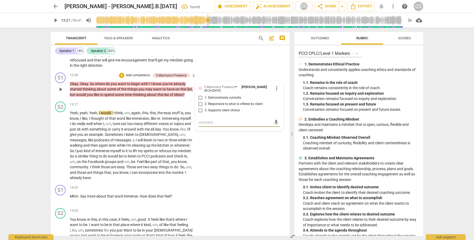
click at [200, 108] on input "3. Supports client choice" at bounding box center [200, 111] width 8 height 6
click at [60, 144] on span "play_arrow" at bounding box center [60, 146] width 6 height 6
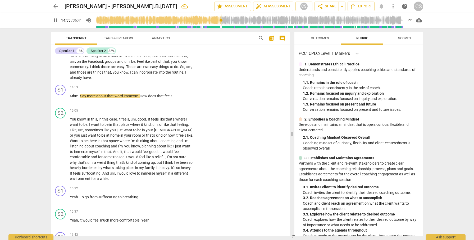
scroll to position [1405, 0]
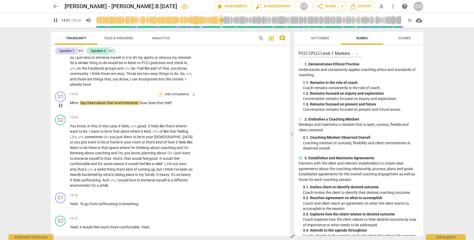
click at [160, 94] on div "+" at bounding box center [160, 94] width 5 height 5
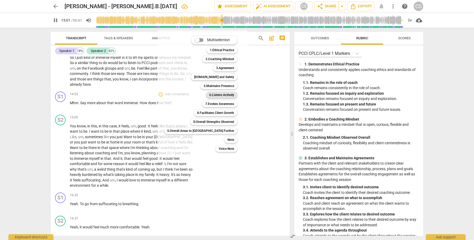
click at [209, 96] on b "6.Listens Actively" at bounding box center [221, 95] width 25 height 6
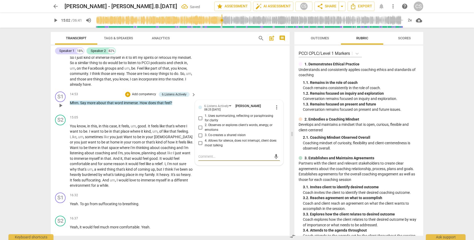
click at [199, 127] on input "2. Observes or explores client's words, energy, or emotions" at bounding box center [200, 128] width 8 height 6
click at [212, 157] on textarea at bounding box center [234, 156] width 73 height 5
click at [274, 157] on span "send" at bounding box center [276, 159] width 6 height 6
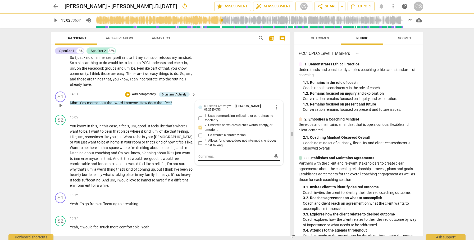
scroll to position [0, 0]
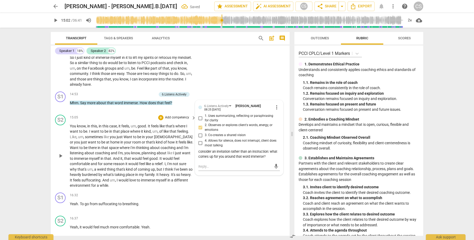
click at [59, 155] on span "play_arrow" at bounding box center [60, 156] width 6 height 6
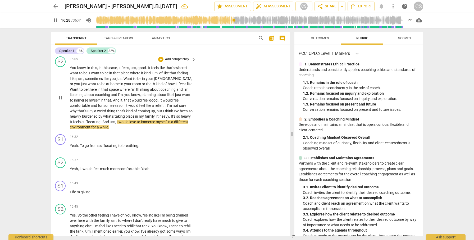
scroll to position [1462, 0]
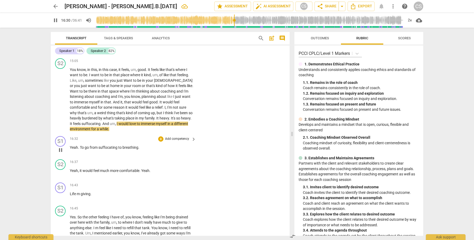
click at [60, 151] on span "pause" at bounding box center [60, 150] width 6 height 6
click at [160, 140] on div "+" at bounding box center [160, 139] width 5 height 5
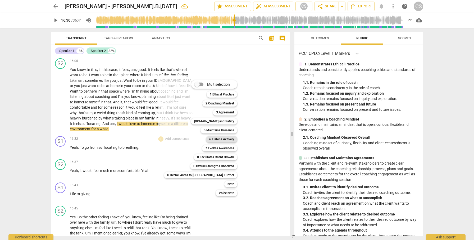
click at [209, 141] on b "6.Listens Actively" at bounding box center [221, 139] width 25 height 6
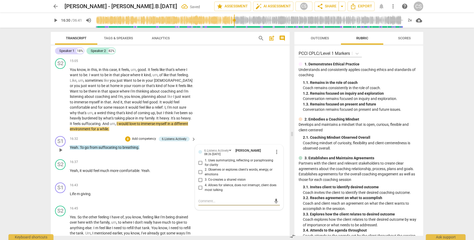
click at [198, 172] on input "2. Observes or explores client's words, energy, or emotions" at bounding box center [200, 172] width 8 height 6
click at [212, 202] on textarea at bounding box center [234, 201] width 73 height 5
click at [273, 203] on span "send" at bounding box center [276, 204] width 6 height 6
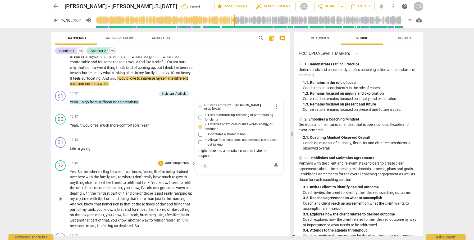
scroll to position [1509, 0]
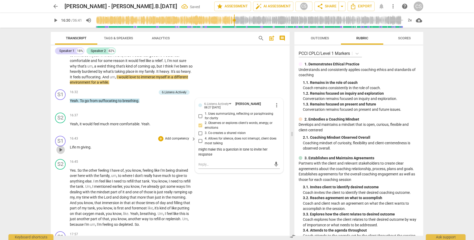
click at [60, 149] on span "play_arrow" at bounding box center [60, 150] width 6 height 6
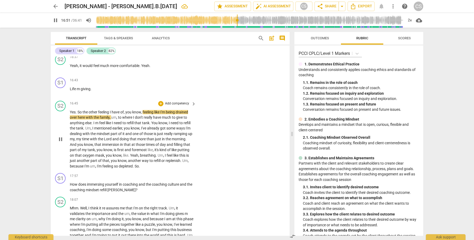
scroll to position [1569, 0]
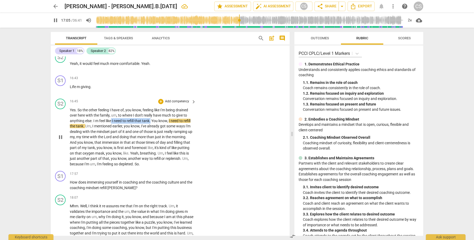
drag, startPoint x: 112, startPoint y: 121, endPoint x: 151, endPoint y: 119, distance: 38.6
click at [151, 119] on p "Yes . So the other feeling I have of , you know , feeling like I'm being draine…" at bounding box center [131, 138] width 123 height 60
click at [163, 114] on icon "button" at bounding box center [164, 115] width 2 height 2
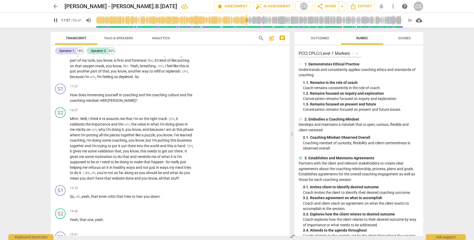
scroll to position [1666, 0]
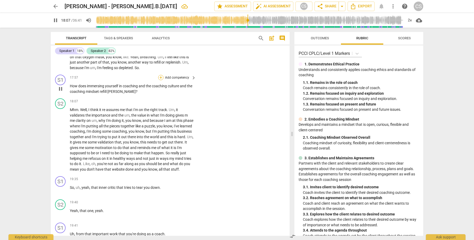
click at [160, 77] on div "+" at bounding box center [160, 77] width 5 height 5
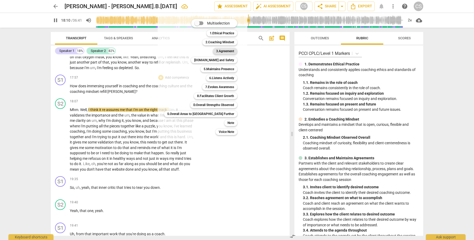
click at [216, 52] on b "3.Agreement" at bounding box center [225, 51] width 18 height 6
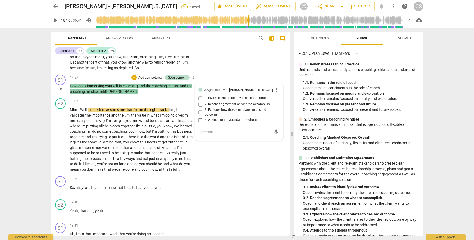
click at [277, 90] on span "more_vert" at bounding box center [276, 90] width 6 height 6
click at [279, 100] on li "Delete" at bounding box center [280, 100] width 18 height 10
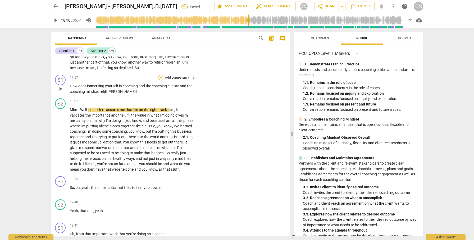
click at [160, 77] on div "+" at bounding box center [160, 77] width 5 height 5
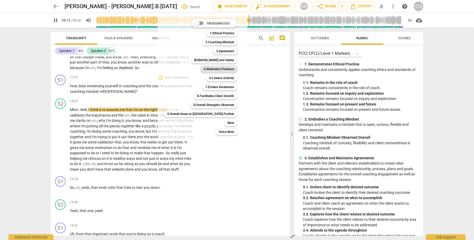
click at [203, 69] on b "5.Maintains Presence" at bounding box center [218, 69] width 30 height 6
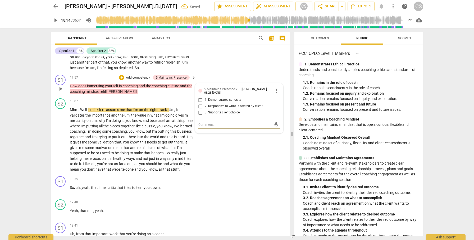
click at [200, 106] on input "2. Responsive to what is offered by client" at bounding box center [200, 106] width 8 height 6
click at [121, 76] on div "+" at bounding box center [121, 77] width 5 height 5
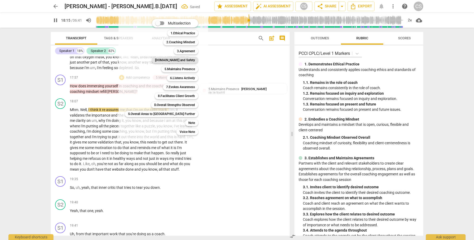
click at [162, 59] on b "4.Trust and Safety" at bounding box center [175, 60] width 40 height 6
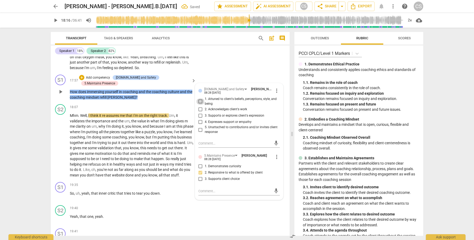
click at [198, 101] on input "1. Attuned to client's beliefs, perceptions, style, and being" at bounding box center [200, 102] width 8 height 6
click at [216, 145] on textarea at bounding box center [234, 143] width 73 height 5
click at [274, 145] on span "send" at bounding box center [276, 144] width 6 height 6
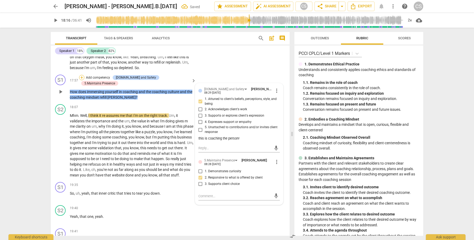
click at [84, 77] on div "+" at bounding box center [81, 77] width 5 height 5
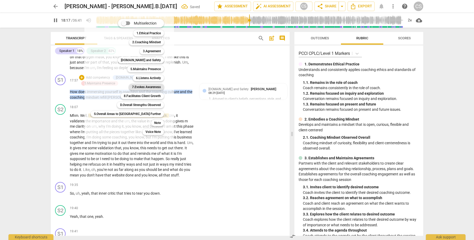
click at [132, 88] on b "7.Evokes Awareness" at bounding box center [146, 87] width 29 height 6
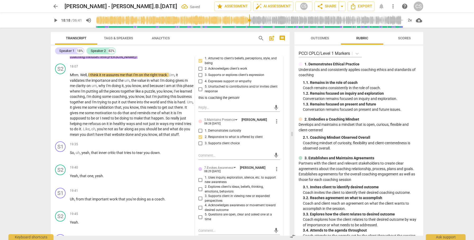
scroll to position [1707, 0]
click at [200, 198] on input "3. Supports client in viewing new or expanded perspectives" at bounding box center [200, 199] width 8 height 6
click at [64, 108] on span "play_arrow" at bounding box center [60, 105] width 8 height 6
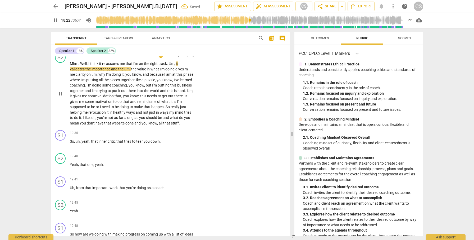
scroll to position [1721, 0]
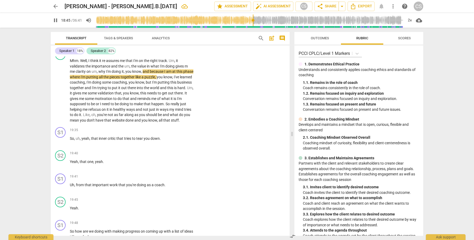
click at [392, 7] on span "more_vert" at bounding box center [393, 6] width 6 height 6
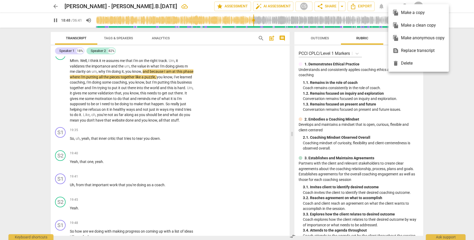
click at [398, 24] on span "file_copy" at bounding box center [395, 25] width 6 height 6
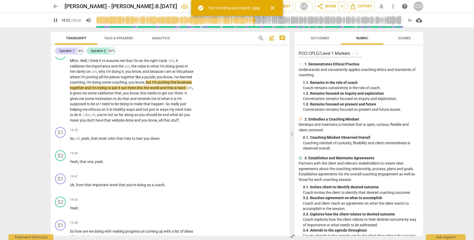
click at [255, 8] on link "View" at bounding box center [256, 8] width 8 height 4
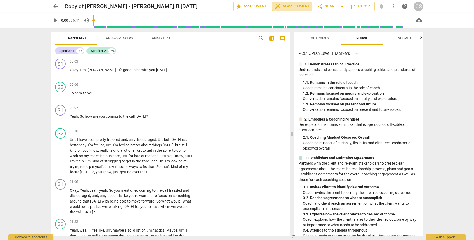
click at [289, 6] on span "auto_fix_high AI Assessment" at bounding box center [291, 6] width 35 height 6
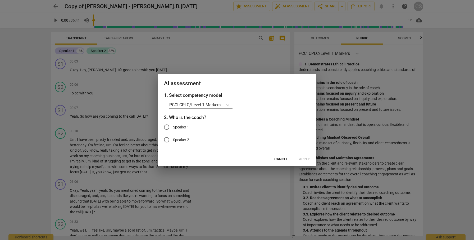
click at [168, 127] on input "Speaker 1" at bounding box center [166, 127] width 13 height 13
click at [304, 158] on span "Apply" at bounding box center [304, 159] width 11 height 5
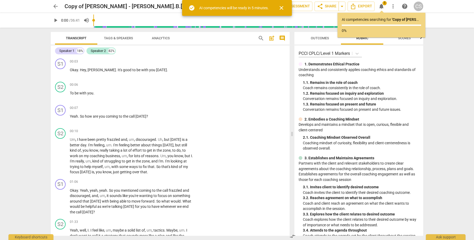
click at [282, 7] on span "close" at bounding box center [281, 8] width 6 height 6
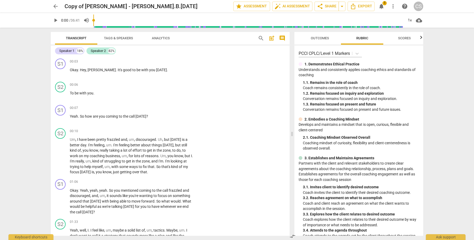
click at [57, 7] on span "arrow_back" at bounding box center [55, 6] width 6 height 6
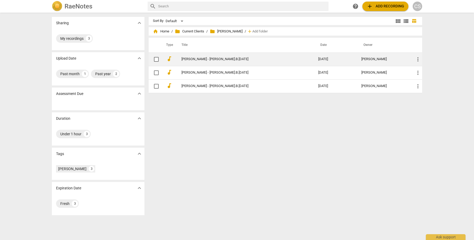
click at [186, 58] on link "[PERSON_NAME] - [PERSON_NAME].B.[DATE]" at bounding box center [240, 59] width 118 height 4
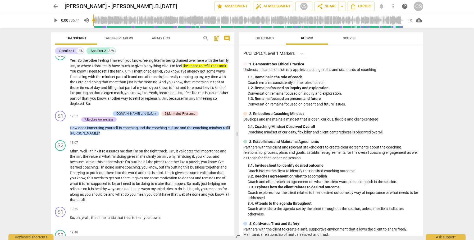
scroll to position [1463, 0]
click at [80, 171] on span "trying" at bounding box center [80, 173] width 10 height 4
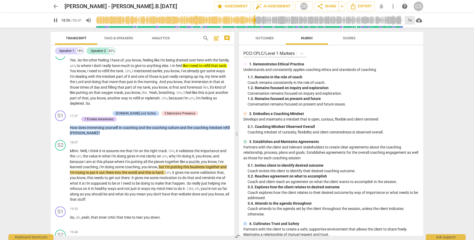
click at [408, 18] on div "1x" at bounding box center [409, 20] width 10 height 8
click at [409, 60] on li "2x" at bounding box center [413, 61] width 18 height 10
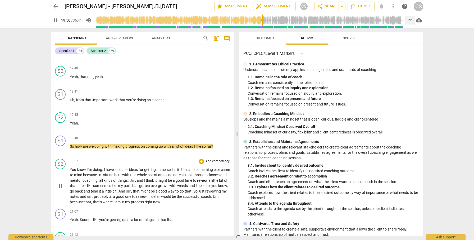
scroll to position [1628, 0]
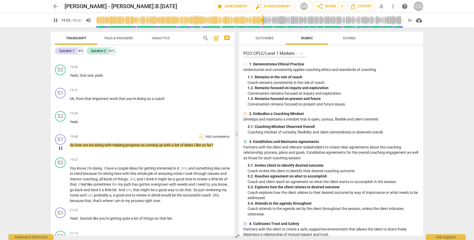
click at [200, 135] on div "+" at bounding box center [200, 137] width 5 height 5
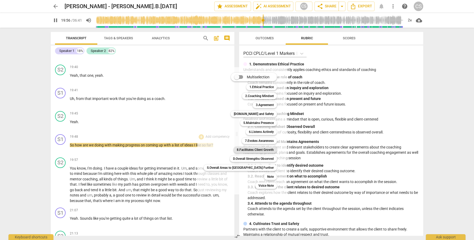
click at [237, 148] on b "8.Facilitates Client Growth" at bounding box center [255, 150] width 37 height 6
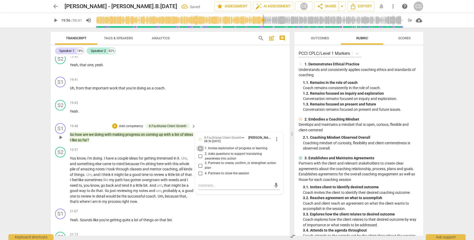
click at [200, 152] on input "1. Invites exploration of progress or learning" at bounding box center [200, 149] width 8 height 6
click at [62, 184] on span "play_arrow" at bounding box center [60, 180] width 6 height 6
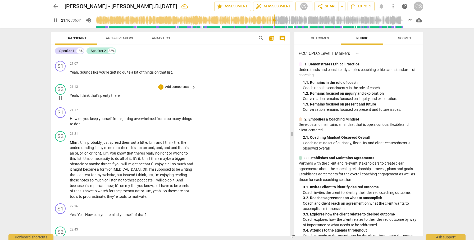
scroll to position [1965, 0]
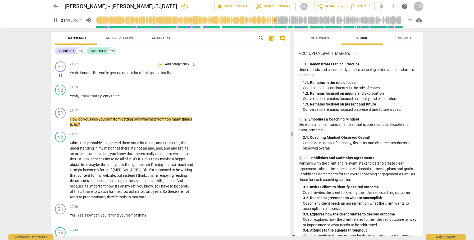
click at [160, 67] on div "+" at bounding box center [160, 64] width 5 height 5
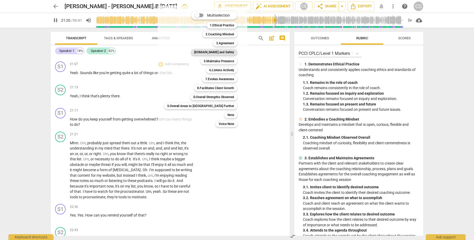
click at [201, 52] on b "4.Trust and Safety" at bounding box center [214, 52] width 40 height 6
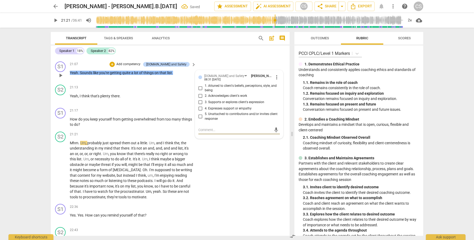
click at [200, 99] on input "2. Acknowledges client's work" at bounding box center [200, 96] width 8 height 6
click at [160, 114] on div "+" at bounding box center [160, 110] width 5 height 5
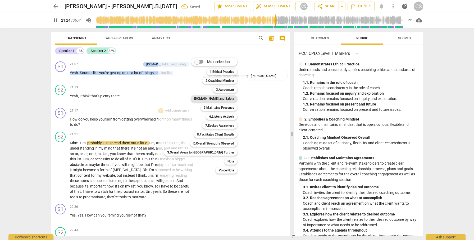
click at [201, 100] on b "4.Trust and Safety" at bounding box center [214, 99] width 40 height 6
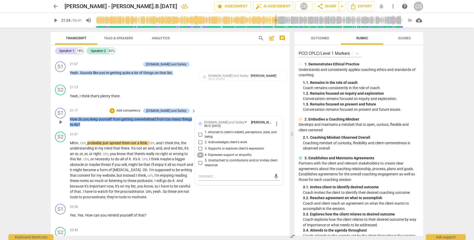
click at [199, 159] on input "4. Expresses support or empathy" at bounding box center [200, 155] width 8 height 6
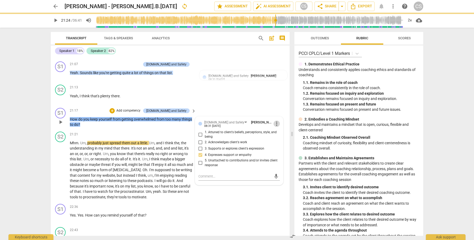
click at [275, 127] on span "more_vert" at bounding box center [276, 124] width 6 height 6
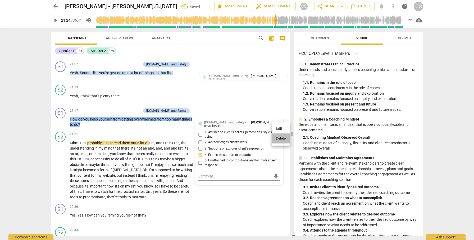
click at [277, 140] on li "Delete" at bounding box center [280, 139] width 18 height 10
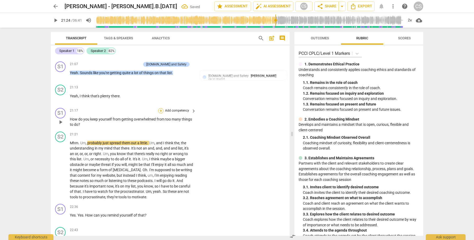
click at [160, 114] on div "+" at bounding box center [160, 110] width 5 height 5
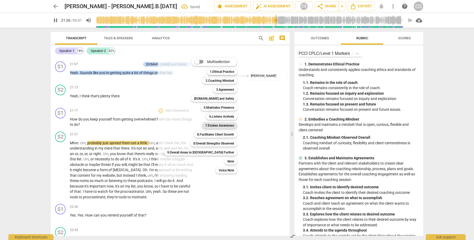
click at [205, 126] on b "7.Evokes Awareness" at bounding box center [219, 126] width 29 height 6
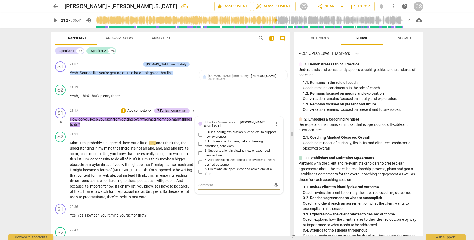
click at [200, 138] on input "1. Uses inquiry, exploration, silence, etc. to support new awareness" at bounding box center [200, 135] width 8 height 6
click at [62, 174] on span "play_arrow" at bounding box center [60, 170] width 6 height 6
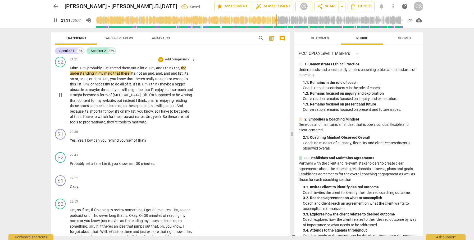
scroll to position [2041, 0]
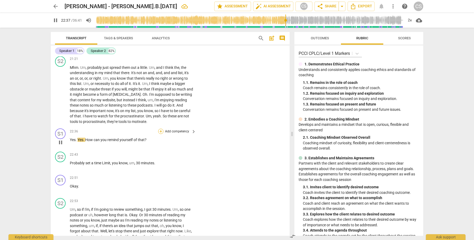
click at [159, 134] on div "+" at bounding box center [160, 131] width 5 height 5
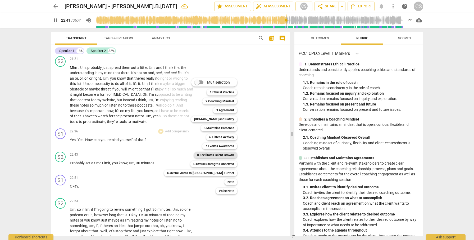
click at [197, 155] on b "8.Facilitates Client Growth" at bounding box center [215, 155] width 37 height 6
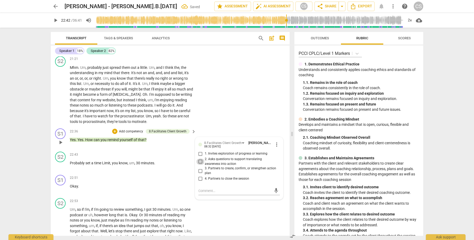
click at [200, 165] on input "2. Asks questions to support translating awareness into action" at bounding box center [200, 162] width 8 height 6
click at [60, 229] on span "play_arrow" at bounding box center [60, 226] width 6 height 6
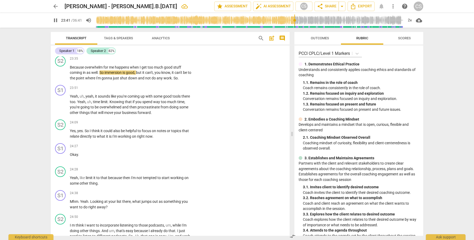
scroll to position [2261, 0]
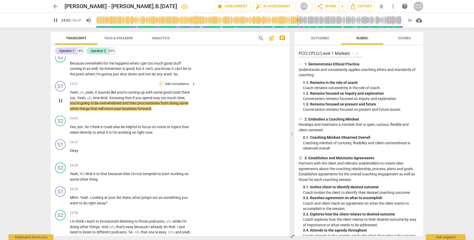
click at [160, 87] on div "+" at bounding box center [160, 83] width 5 height 5
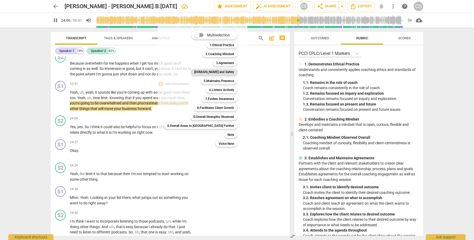
click at [197, 72] on b "4.Trust and Safety" at bounding box center [214, 72] width 40 height 6
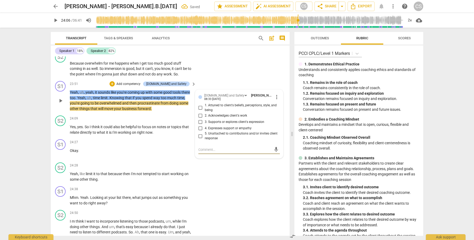
click at [200, 119] on input "2. Acknowledges client's work" at bounding box center [200, 116] width 8 height 6
click at [115, 87] on div "+" at bounding box center [111, 83] width 5 height 5
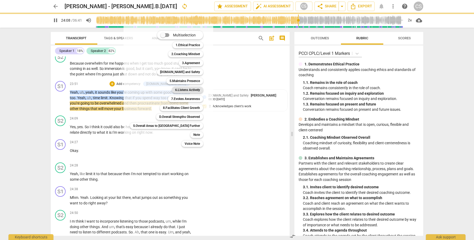
click at [175, 91] on b "6.Listens Actively" at bounding box center [187, 90] width 25 height 6
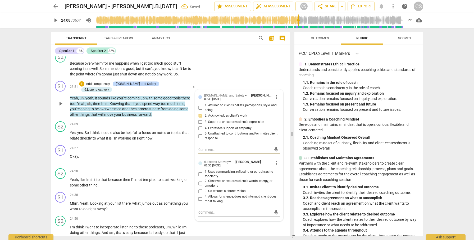
click at [199, 178] on input "1. Uses summarizing, reflecting or paraphrasing for clarity" at bounding box center [200, 174] width 8 height 6
click at [60, 136] on span "play_arrow" at bounding box center [60, 136] width 6 height 6
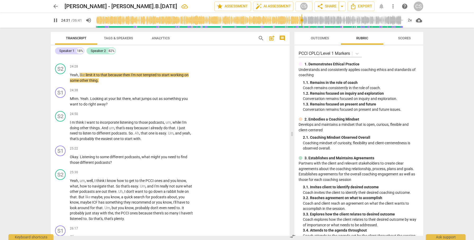
scroll to position [2369, 0]
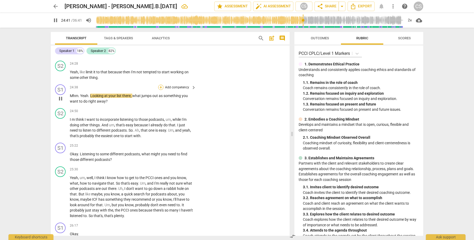
click at [160, 87] on div "+" at bounding box center [160, 87] width 5 height 5
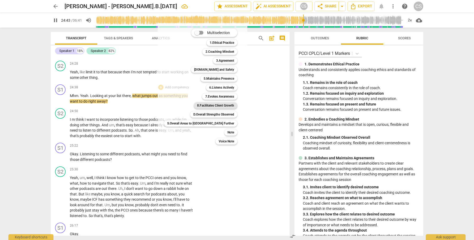
click at [197, 105] on b "8.Facilitates Client Growth" at bounding box center [215, 106] width 37 height 6
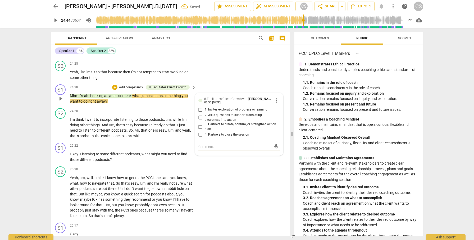
click at [200, 116] on input "2. Asks questions to support translating awareness into action" at bounding box center [200, 118] width 8 height 6
click at [60, 127] on span "play_arrow" at bounding box center [60, 128] width 6 height 6
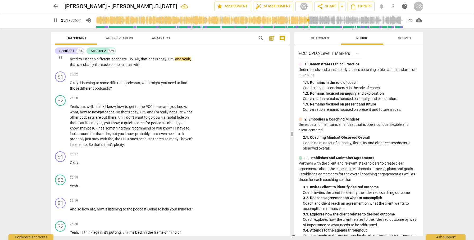
scroll to position [2441, 0]
click at [160, 73] on div "+" at bounding box center [160, 74] width 5 height 5
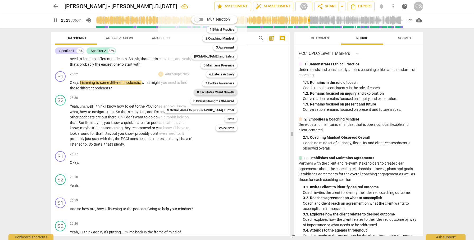
click at [197, 92] on b "8.Facilitates Client Growth" at bounding box center [215, 92] width 37 height 6
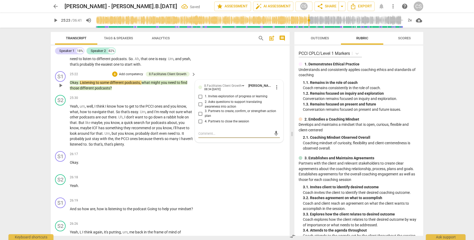
click at [200, 113] on input "3. Partners to create, confirm, or strengthen action plan" at bounding box center [200, 114] width 8 height 6
click at [60, 125] on span "play_arrow" at bounding box center [60, 126] width 6 height 6
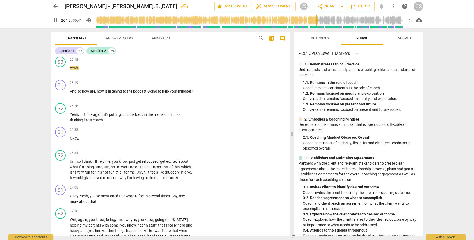
scroll to position [2560, 0]
click at [159, 81] on div "+" at bounding box center [160, 81] width 5 height 5
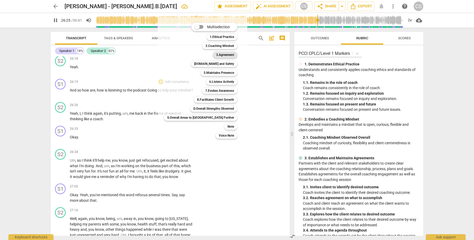
click at [216, 55] on b "3.Agreement" at bounding box center [225, 55] width 18 height 6
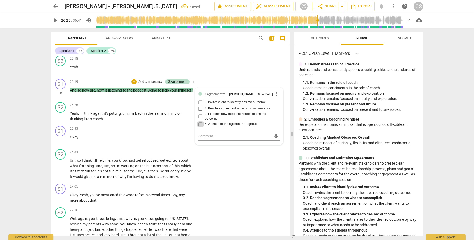
click at [200, 126] on input "4. Attends to the agenda throughout" at bounding box center [200, 124] width 8 height 6
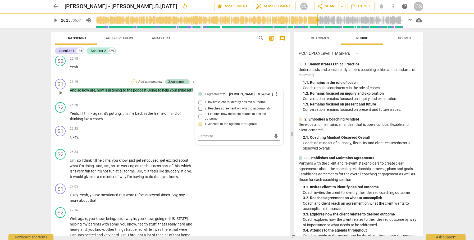
click at [133, 81] on div "+" at bounding box center [133, 81] width 5 height 5
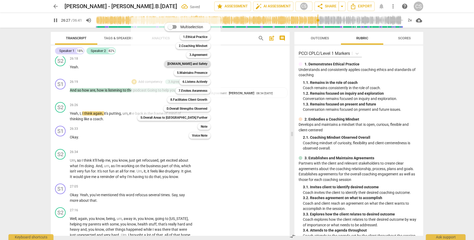
click at [170, 62] on b "4.Trust and Safety" at bounding box center [187, 64] width 40 height 6
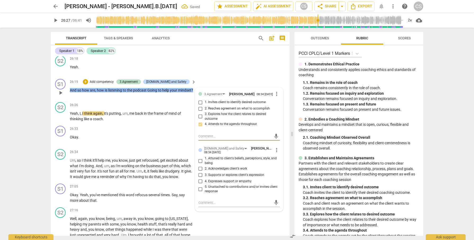
click at [199, 162] on input "1. Attuned to client's beliefs, perceptions, style, and being" at bounding box center [200, 161] width 8 height 6
click at [210, 206] on textarea at bounding box center [234, 203] width 73 height 5
click at [270, 204] on div "coaching the person! coaching the person! send" at bounding box center [238, 203] width 81 height 8
click at [274, 203] on span "send" at bounding box center [276, 203] width 6 height 6
click at [61, 119] on button "play_arrow" at bounding box center [60, 116] width 8 height 8
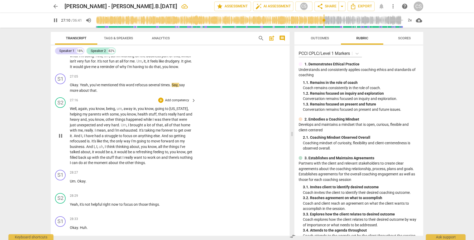
scroll to position [2667, 0]
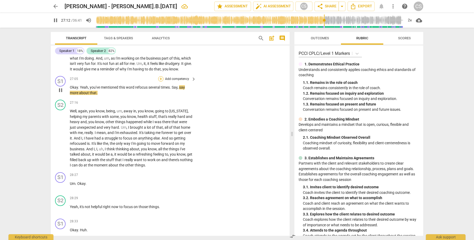
click at [160, 79] on div "+" at bounding box center [160, 78] width 5 height 5
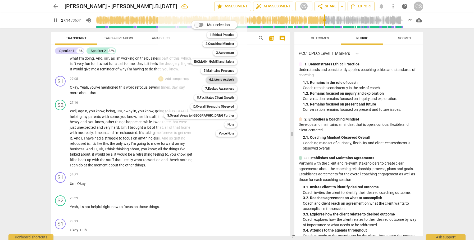
click at [209, 80] on b "6.Listens Actively" at bounding box center [221, 80] width 25 height 6
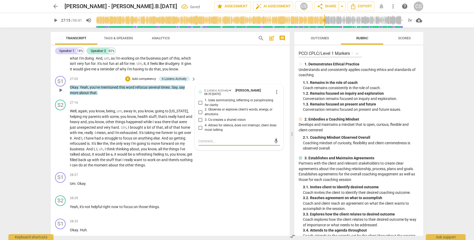
click at [198, 113] on input "2. Observes or explores client's words, energy, or emotions" at bounding box center [200, 112] width 8 height 6
click at [61, 137] on span "play_arrow" at bounding box center [60, 138] width 6 height 6
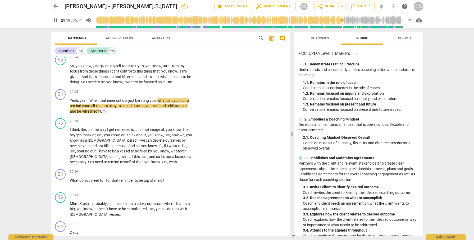
scroll to position [2853, 0]
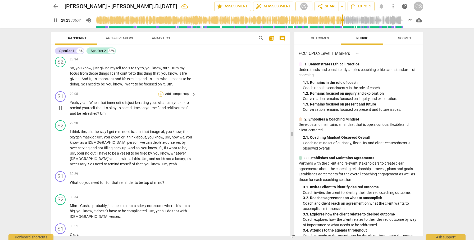
click at [159, 93] on div "+" at bounding box center [160, 94] width 5 height 5
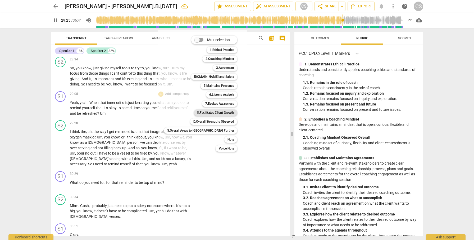
click at [198, 113] on b "8.Facilitates Client Growth" at bounding box center [215, 113] width 37 height 6
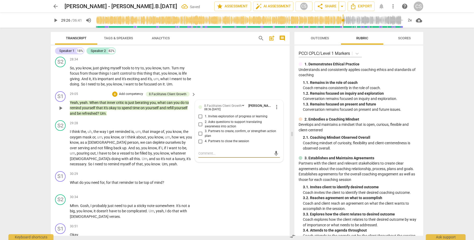
click at [200, 124] on input "2. Asks questions to support translating awareness into action" at bounding box center [200, 124] width 8 height 6
click at [60, 148] on span "play_arrow" at bounding box center [60, 148] width 6 height 6
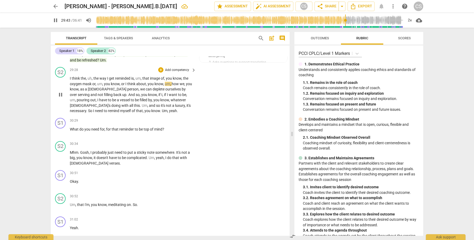
scroll to position [2911, 0]
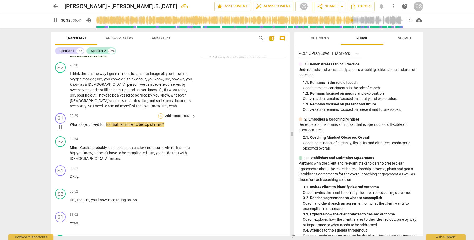
click at [161, 116] on div "+" at bounding box center [160, 116] width 5 height 5
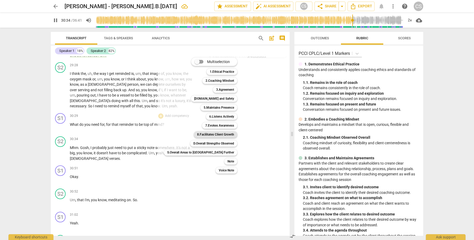
click at [197, 133] on b "8.Facilitates Client Growth" at bounding box center [215, 135] width 37 height 6
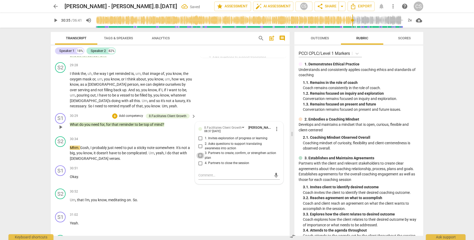
click at [200, 155] on input "3. Partners to create, confirm, or strengthen action plan" at bounding box center [200, 156] width 8 height 6
click at [61, 154] on span "play_arrow" at bounding box center [60, 153] width 6 height 6
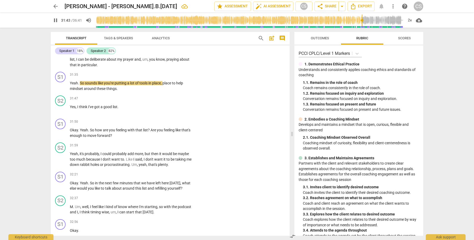
scroll to position [3109, 0]
click at [160, 75] on div "+" at bounding box center [160, 75] width 5 height 5
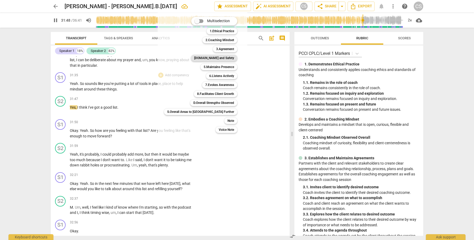
click at [195, 58] on b "4.Trust and Safety" at bounding box center [214, 58] width 40 height 6
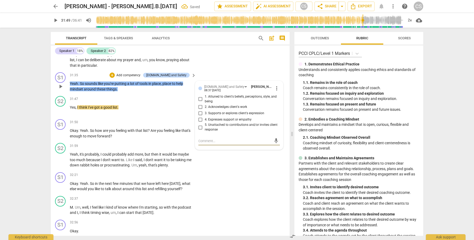
click at [201, 106] on input "2. Acknowledges client's work" at bounding box center [200, 107] width 8 height 6
click at [63, 135] on span "play_arrow" at bounding box center [60, 134] width 6 height 6
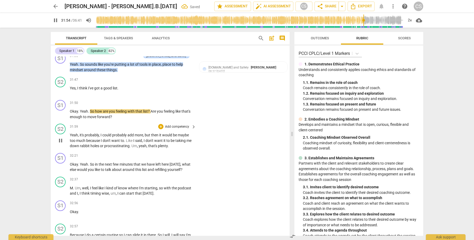
scroll to position [3135, 0]
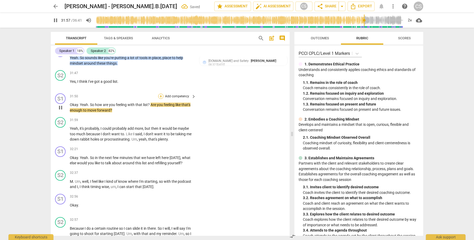
click at [162, 96] on div "+" at bounding box center [160, 96] width 5 height 5
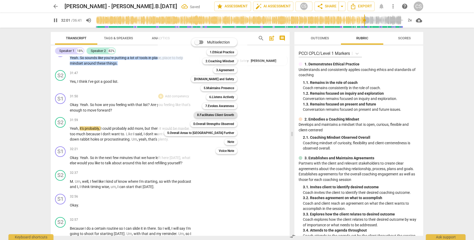
click at [197, 114] on b "8.Facilitates Client Growth" at bounding box center [215, 115] width 37 height 6
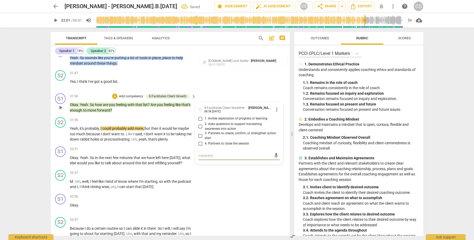
click at [200, 119] on input "1. Invites exploration of progress or learning" at bounding box center [200, 119] width 8 height 6
click at [61, 136] on span "play_arrow" at bounding box center [60, 134] width 6 height 6
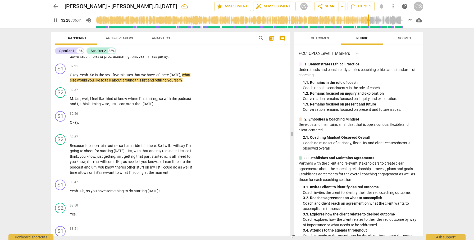
scroll to position [3214, 0]
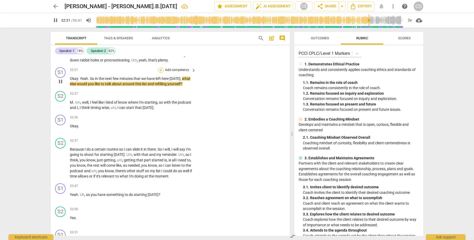
click at [161, 70] on div "+" at bounding box center [160, 70] width 5 height 5
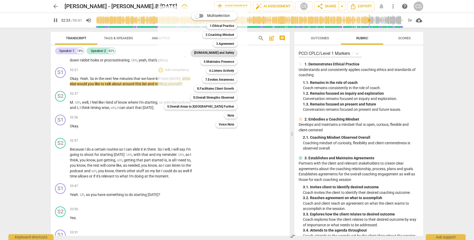
click at [200, 53] on b "4.Trust and Safety" at bounding box center [214, 53] width 40 height 6
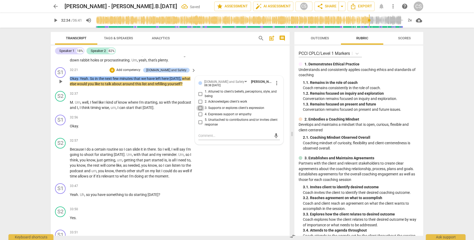
click at [198, 109] on input "3. Supports or explores client's expression" at bounding box center [200, 108] width 8 height 6
click at [62, 107] on span "play_arrow" at bounding box center [60, 105] width 6 height 6
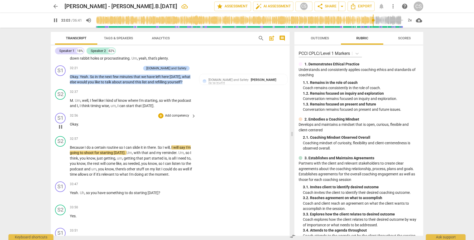
scroll to position [3210, 0]
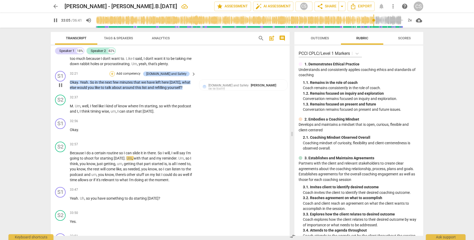
click at [115, 73] on div "+" at bounding box center [111, 73] width 5 height 5
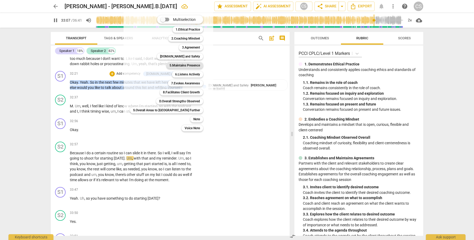
click at [169, 64] on b "5.Maintains Presence" at bounding box center [184, 65] width 30 height 6
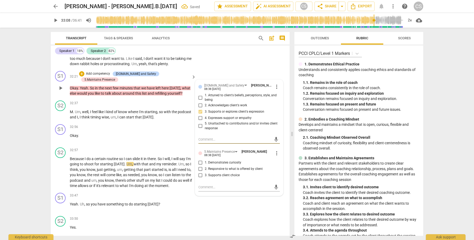
click at [201, 175] on input "3. Supports client choice" at bounding box center [200, 175] width 8 height 6
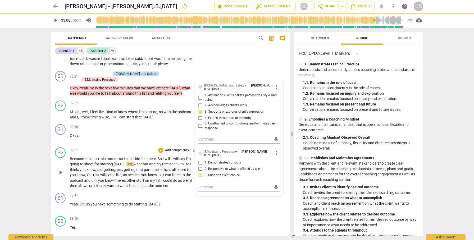
click at [59, 170] on span "play_arrow" at bounding box center [60, 173] width 6 height 6
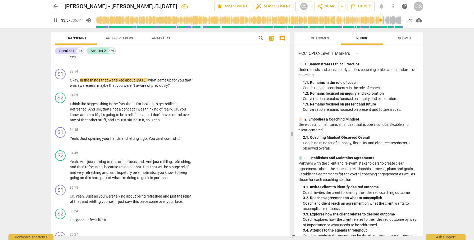
scroll to position [3428, 0]
click at [160, 72] on div "+" at bounding box center [160, 71] width 5 height 5
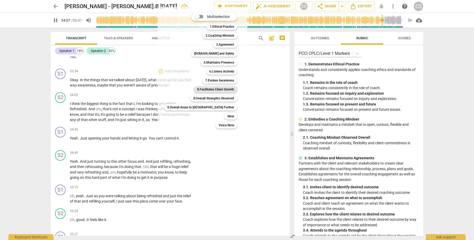
click at [197, 89] on b "8.Facilitates Client Growth" at bounding box center [215, 89] width 37 height 6
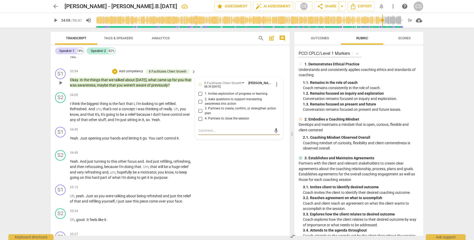
click at [199, 92] on input "1. Invites exploration of progress or learning" at bounding box center [200, 94] width 8 height 6
click at [62, 112] on span "play_arrow" at bounding box center [60, 112] width 6 height 6
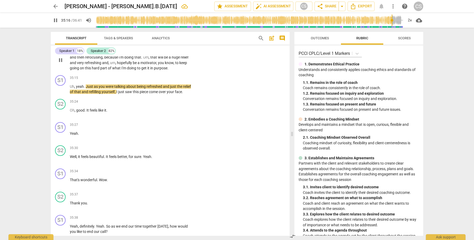
scroll to position [3538, 0]
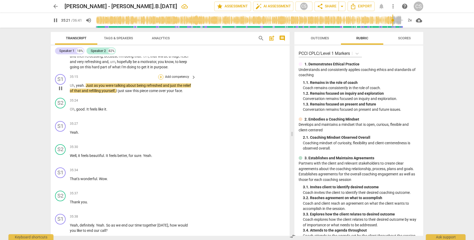
click at [160, 76] on div "+" at bounding box center [160, 77] width 5 height 5
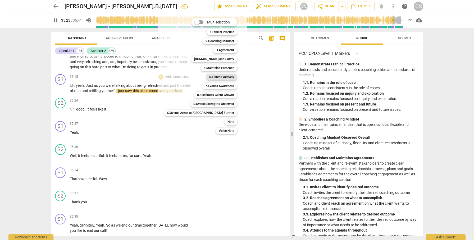
click at [209, 76] on b "6.Listens Actively" at bounding box center [221, 77] width 25 height 6
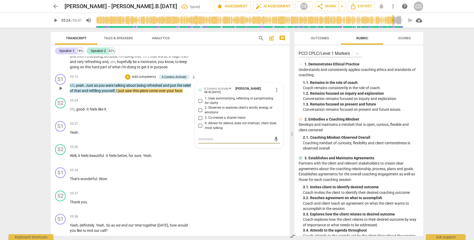
click at [200, 110] on input "2. Observes or explores client's words, energy, or emotions" at bounding box center [200, 110] width 8 height 6
click at [60, 160] on span "play_arrow" at bounding box center [60, 158] width 6 height 6
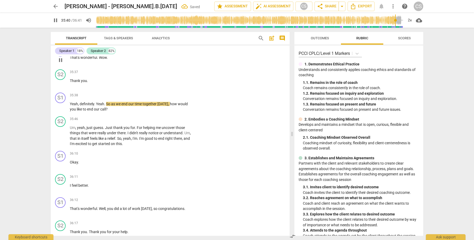
scroll to position [3661, 0]
click at [161, 94] on div "+" at bounding box center [160, 94] width 5 height 5
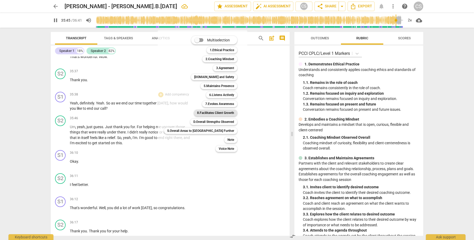
click at [197, 113] on b "8.Facilitates Client Growth" at bounding box center [215, 113] width 37 height 6
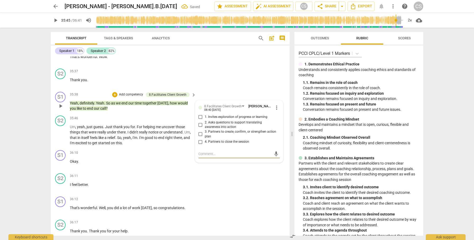
click at [201, 140] on input "4. Partners to close the session" at bounding box center [200, 142] width 8 height 6
click at [60, 133] on span "play_arrow" at bounding box center [60, 135] width 6 height 6
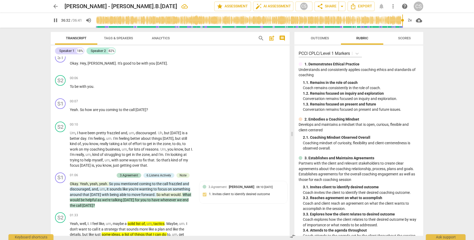
scroll to position [0, 0]
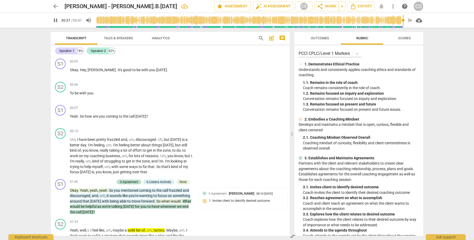
click at [55, 6] on span "arrow_back" at bounding box center [55, 6] width 6 height 6
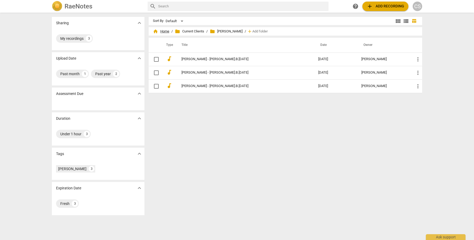
click at [164, 31] on span "home Home" at bounding box center [161, 31] width 16 height 5
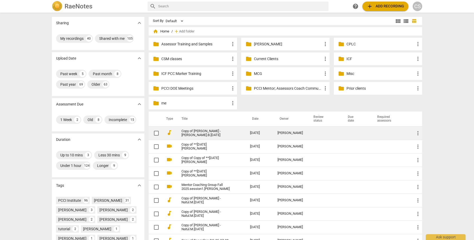
click at [343, 132] on td at bounding box center [355, 133] width 29 height 13
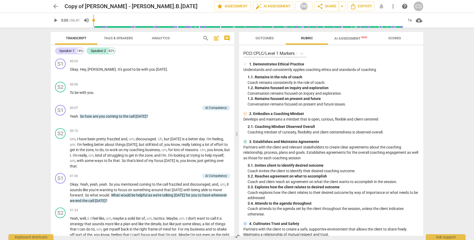
click at [345, 39] on span "AI Assessment New" at bounding box center [350, 38] width 33 height 4
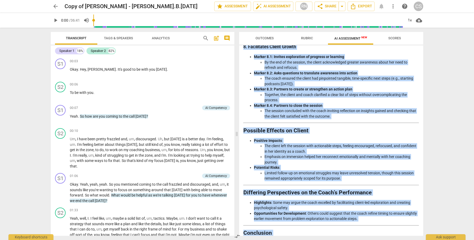
scroll to position [744, 0]
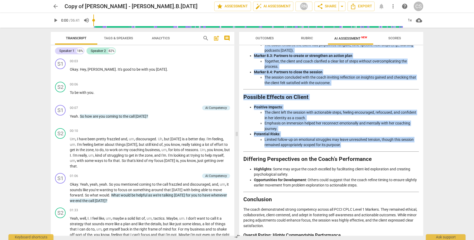
drag, startPoint x: 244, startPoint y: 114, endPoint x: 373, endPoint y: 141, distance: 131.9
copy div "Competency Analysis 1. Ethical Practice Marker 1.1: Remains in the role of coac…"
click at [55, 7] on span "arrow_back" at bounding box center [55, 6] width 6 height 6
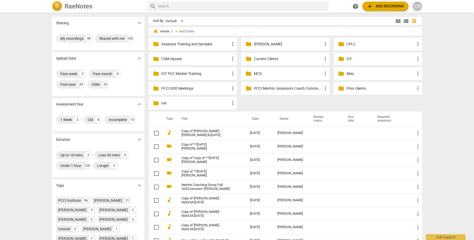
click at [258, 58] on p "Current Clients" at bounding box center [288, 59] width 68 height 6
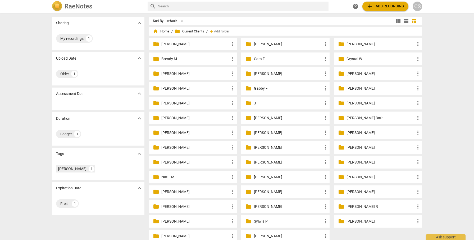
click at [176, 193] on p "[PERSON_NAME]" at bounding box center [195, 192] width 68 height 6
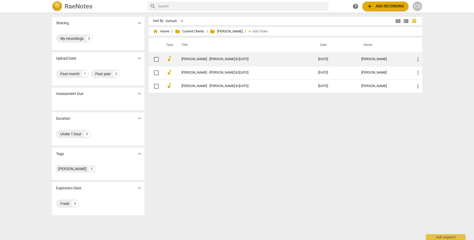
click at [242, 58] on link "[PERSON_NAME] - [PERSON_NAME].B.[DATE]" at bounding box center [240, 59] width 118 height 4
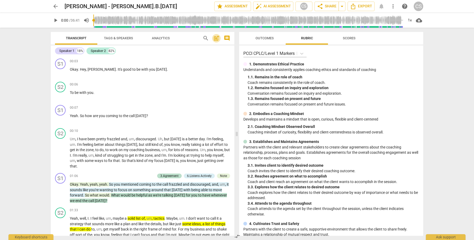
click at [217, 38] on span "post_add" at bounding box center [216, 38] width 6 height 6
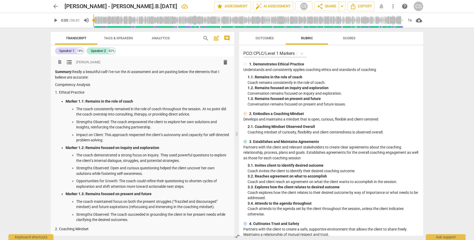
click at [70, 78] on p "Summary: Really a beautiful call! I've run the AI assessment and am pasting bel…" at bounding box center [142, 74] width 175 height 11
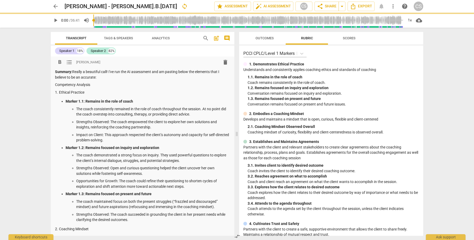
click at [96, 77] on p "Summary: Really a beautiful call! I've run the AI assessment and am pasting bel…" at bounding box center [142, 74] width 175 height 11
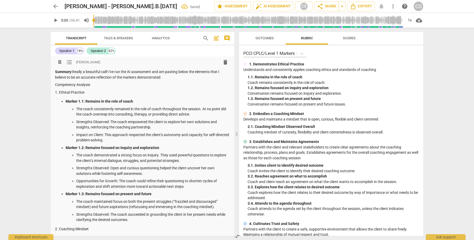
click at [161, 72] on p "Summary: Really a beautiful call! I've run the AI assessment and am pasting bel…" at bounding box center [142, 74] width 175 height 11
click at [192, 77] on p "Summary: Really a beautiful call! I've run the AI assessment and have edited it…" at bounding box center [142, 74] width 175 height 11
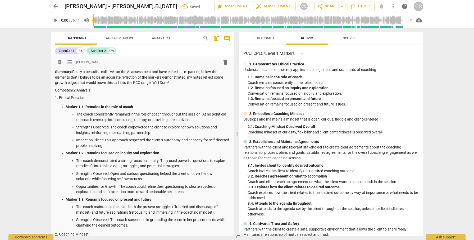
click at [36, 83] on div "arrow_back Renee Bethel - Renee.B.25.09.10 Saved edit star Assessment auto_fix_…" at bounding box center [237, 120] width 474 height 240
click at [55, 6] on span "arrow_back" at bounding box center [55, 6] width 6 height 6
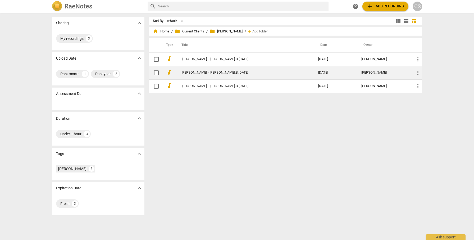
click at [192, 72] on link "[PERSON_NAME] - [PERSON_NAME].B.[DATE]" at bounding box center [240, 73] width 118 height 4
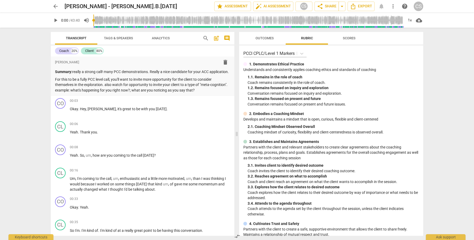
click at [54, 8] on span "arrow_back" at bounding box center [55, 6] width 6 height 6
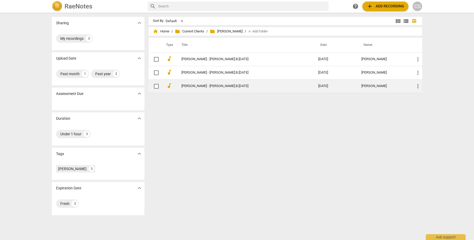
click at [188, 87] on link "[PERSON_NAME] - [PERSON_NAME].B.[DATE]" at bounding box center [240, 86] width 118 height 4
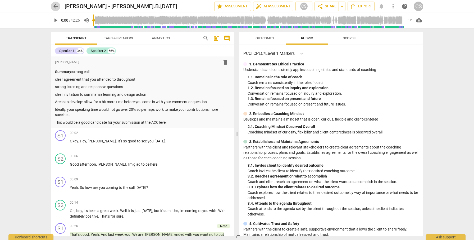
click at [54, 4] on span "arrow_back" at bounding box center [55, 6] width 6 height 6
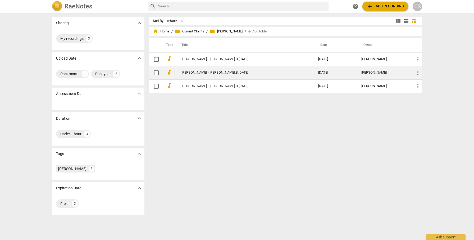
click at [203, 73] on link "[PERSON_NAME] - [PERSON_NAME].B.[DATE]" at bounding box center [240, 73] width 118 height 4
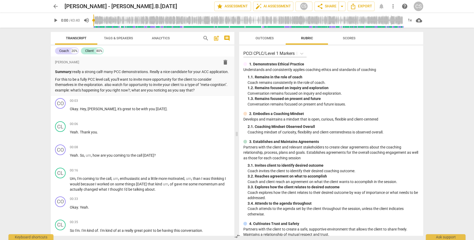
click at [56, 6] on span "arrow_back" at bounding box center [55, 6] width 6 height 6
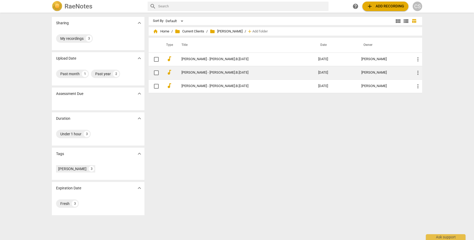
click at [187, 71] on link "[PERSON_NAME] - [PERSON_NAME].B.[DATE]" at bounding box center [240, 73] width 118 height 4
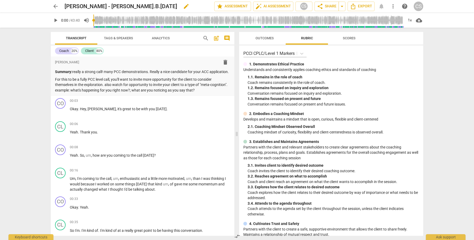
click at [183, 6] on span "edit" at bounding box center [186, 6] width 6 height 6
click at [64, 6] on input "[PERSON_NAME] - [PERSON_NAME].B.[DATE]" at bounding box center [127, 6] width 126 height 10
type input "*Renee Bethel - Renee.B.25.08.06"
click at [194, 6] on span "done" at bounding box center [195, 6] width 6 height 6
click at [53, 5] on span "arrow_back" at bounding box center [55, 6] width 6 height 6
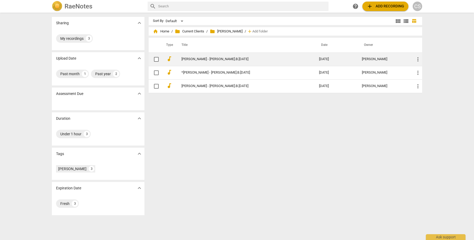
click at [190, 57] on link "[PERSON_NAME] - [PERSON_NAME].B.[DATE]" at bounding box center [240, 59] width 118 height 4
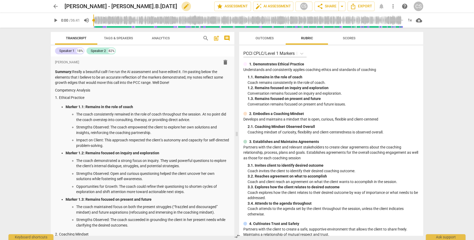
click at [183, 5] on span "edit" at bounding box center [186, 6] width 6 height 6
click at [65, 6] on input "[PERSON_NAME] - [PERSON_NAME].B.[DATE]" at bounding box center [127, 6] width 126 height 10
type input "*Renee Bethel - Renee.B.25.09.10"
click at [194, 7] on span "done" at bounding box center [195, 6] width 6 height 6
